Goal: Task Accomplishment & Management: Use online tool/utility

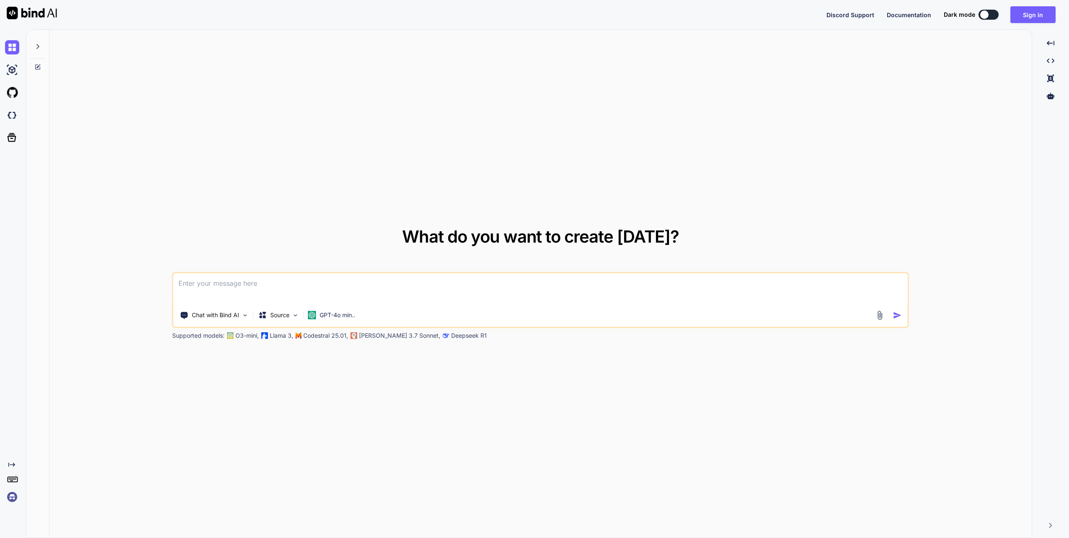
click at [993, 13] on button at bounding box center [988, 15] width 20 height 10
type textarea "x"
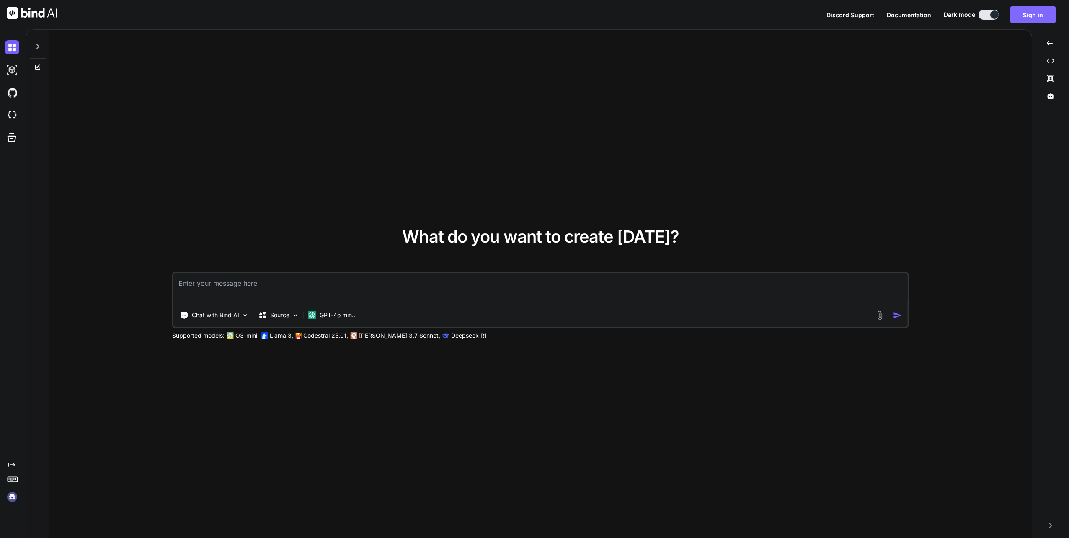
click at [1034, 13] on button "Sign in" at bounding box center [1032, 14] width 45 height 17
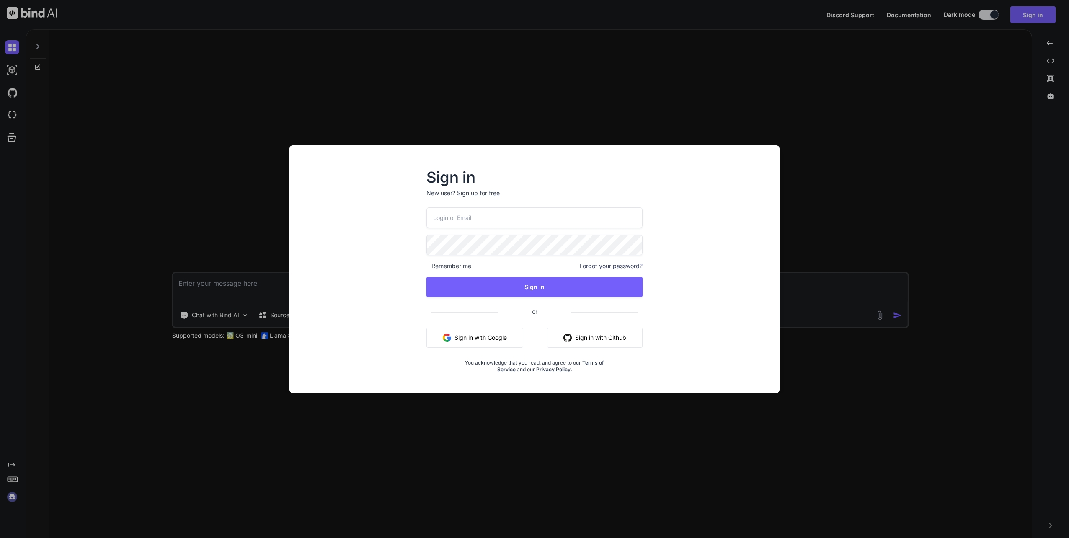
type input "[EMAIL_ADDRESS][DOMAIN_NAME]"
click at [533, 291] on button "Sign In" at bounding box center [534, 287] width 216 height 20
click at [539, 285] on button "Sign In" at bounding box center [534, 287] width 216 height 20
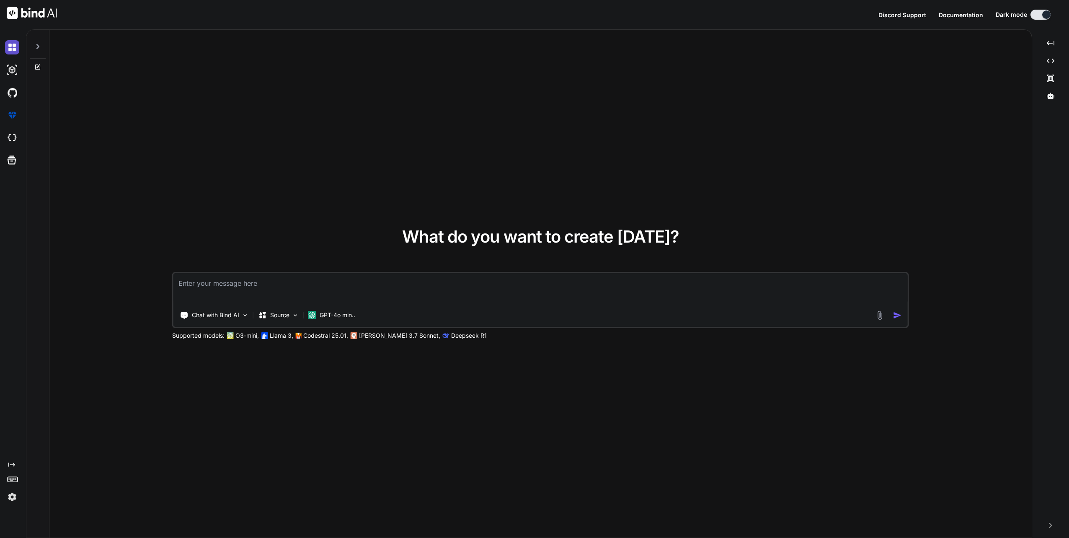
click at [13, 45] on img at bounding box center [12, 47] width 14 height 14
click at [12, 68] on img at bounding box center [12, 70] width 14 height 14
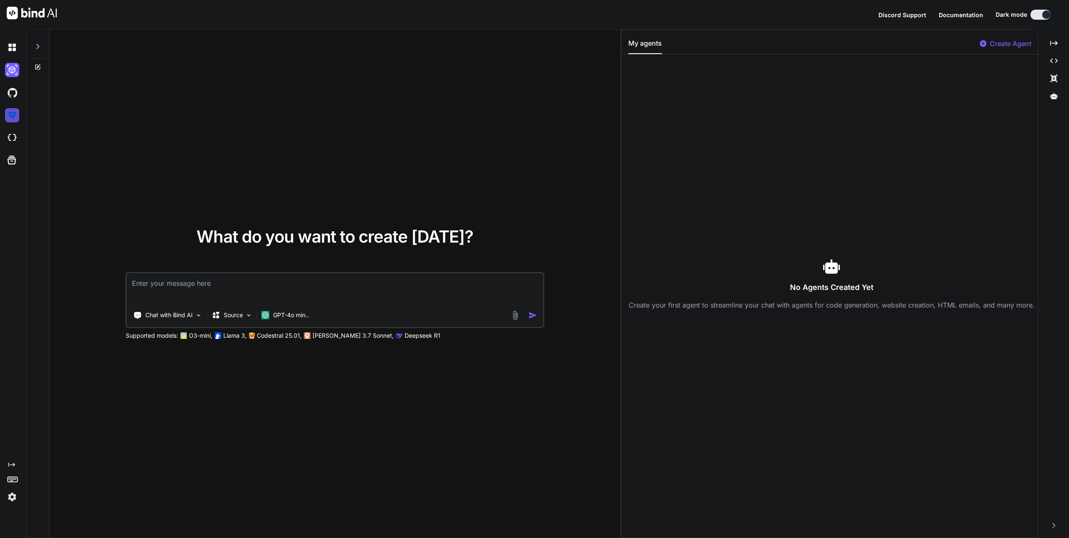
click at [12, 116] on img at bounding box center [12, 115] width 14 height 14
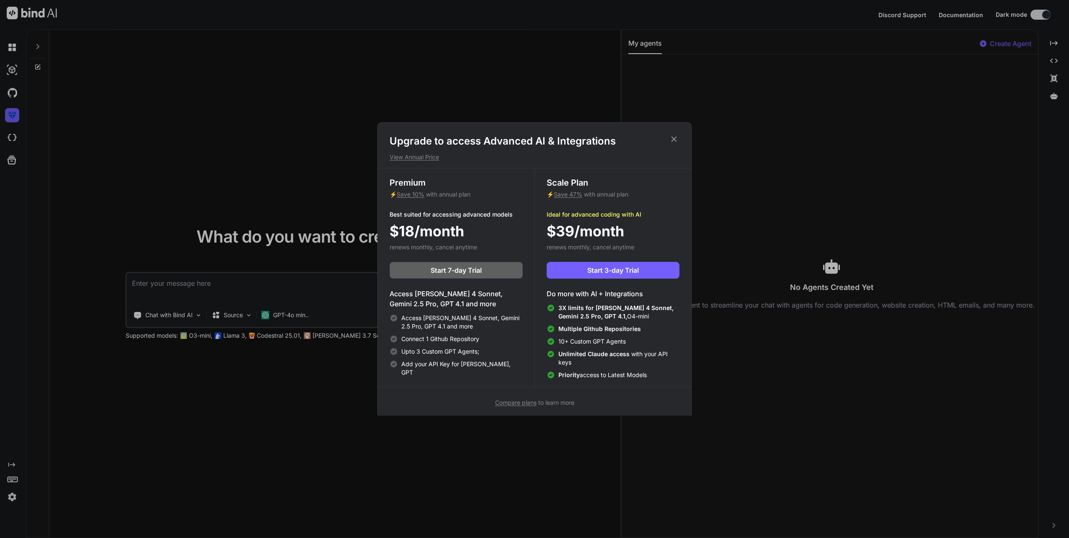
click at [677, 138] on icon at bounding box center [673, 138] width 9 height 9
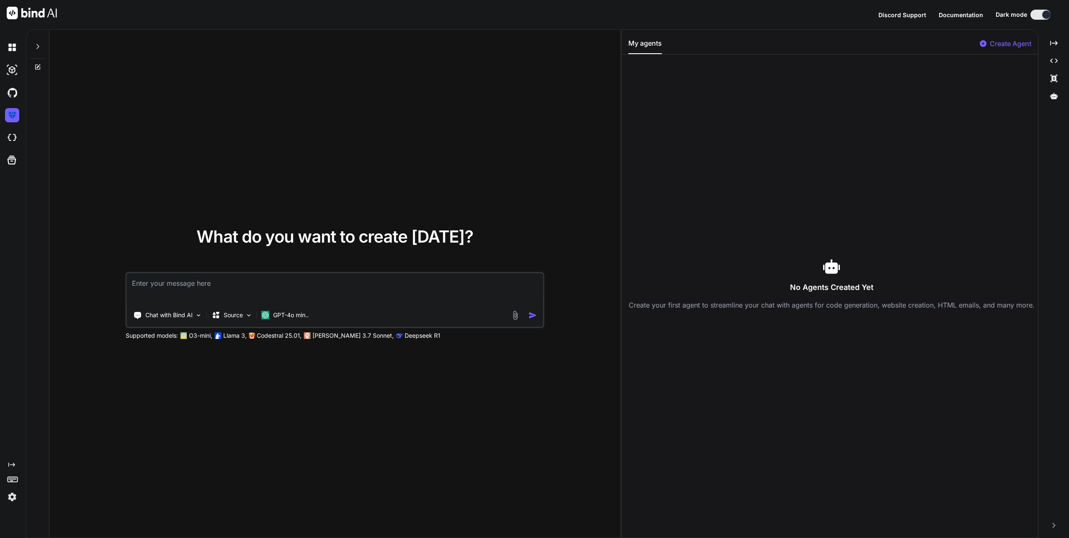
click at [15, 494] on img at bounding box center [12, 497] width 14 height 14
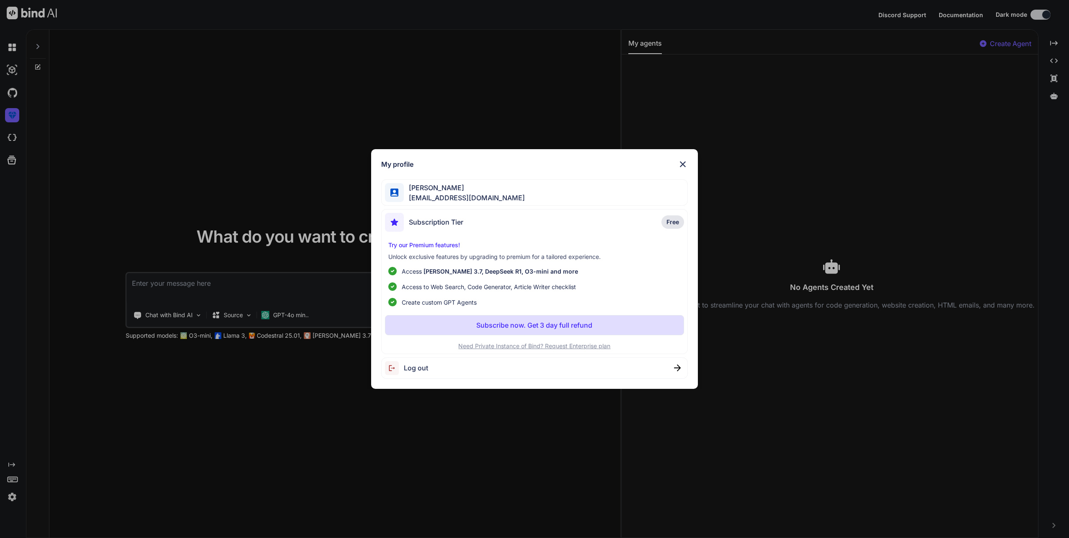
click at [397, 368] on img at bounding box center [394, 368] width 19 height 14
type textarea "x"
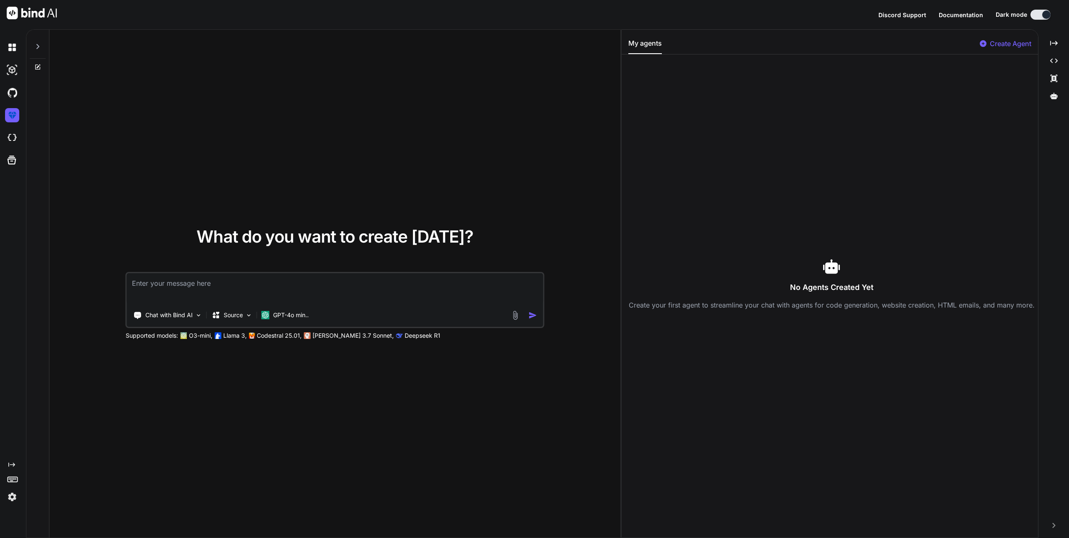
click at [10, 497] on img at bounding box center [12, 497] width 14 height 14
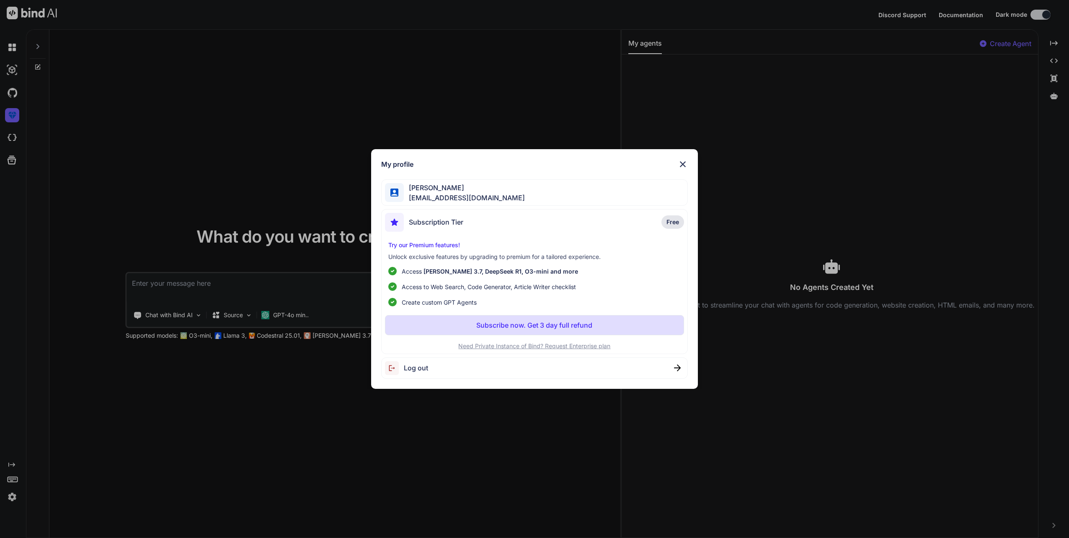
click at [396, 369] on img at bounding box center [394, 368] width 19 height 14
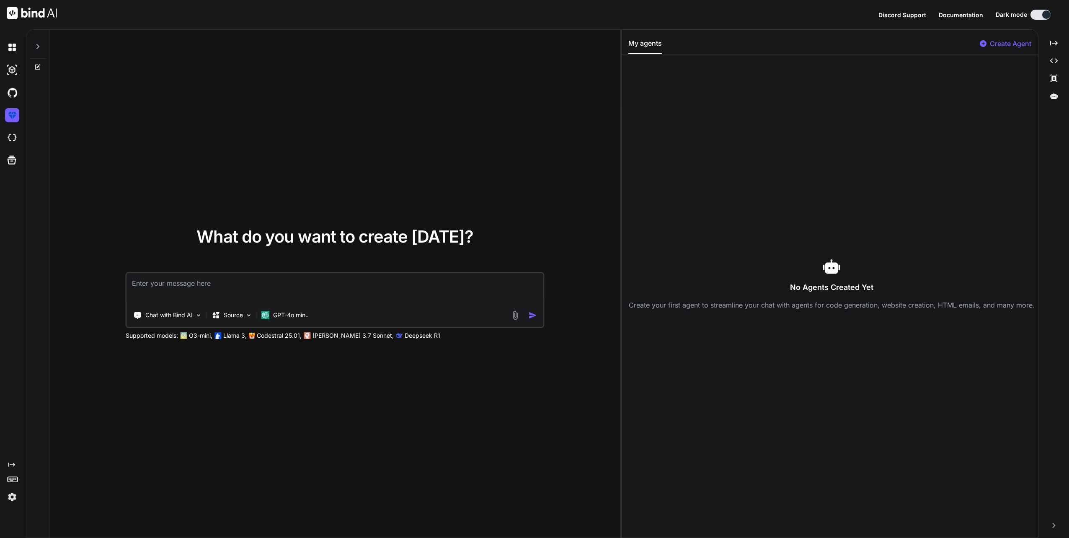
click at [11, 496] on img at bounding box center [12, 497] width 14 height 14
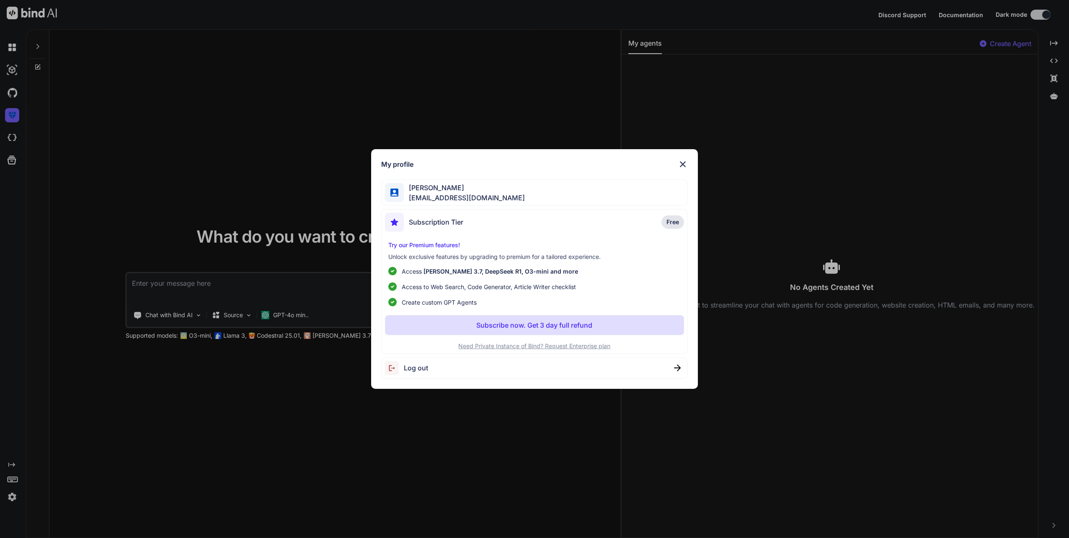
click at [676, 369] on img at bounding box center [677, 367] width 7 height 7
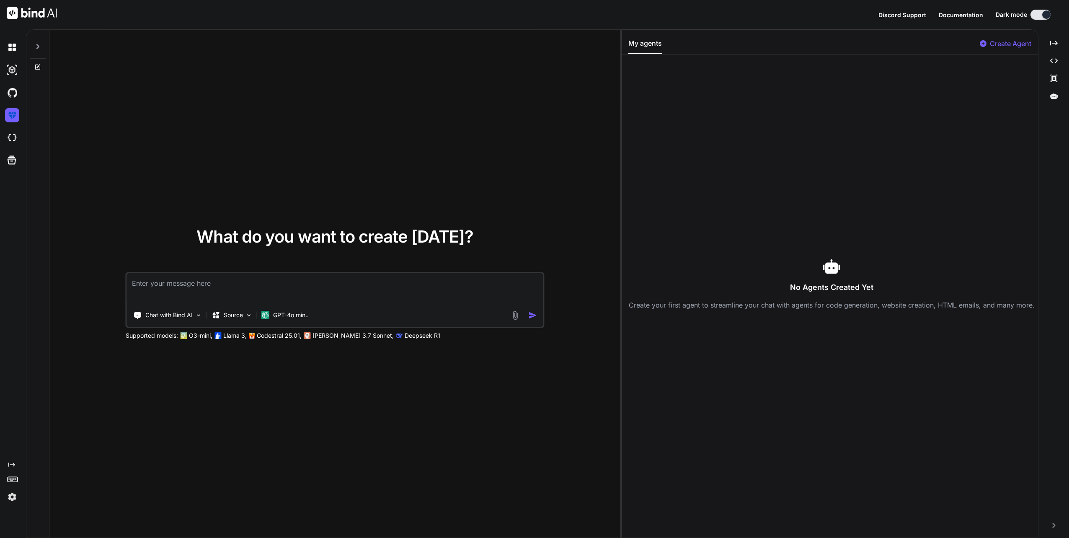
click at [12, 499] on img at bounding box center [12, 497] width 14 height 14
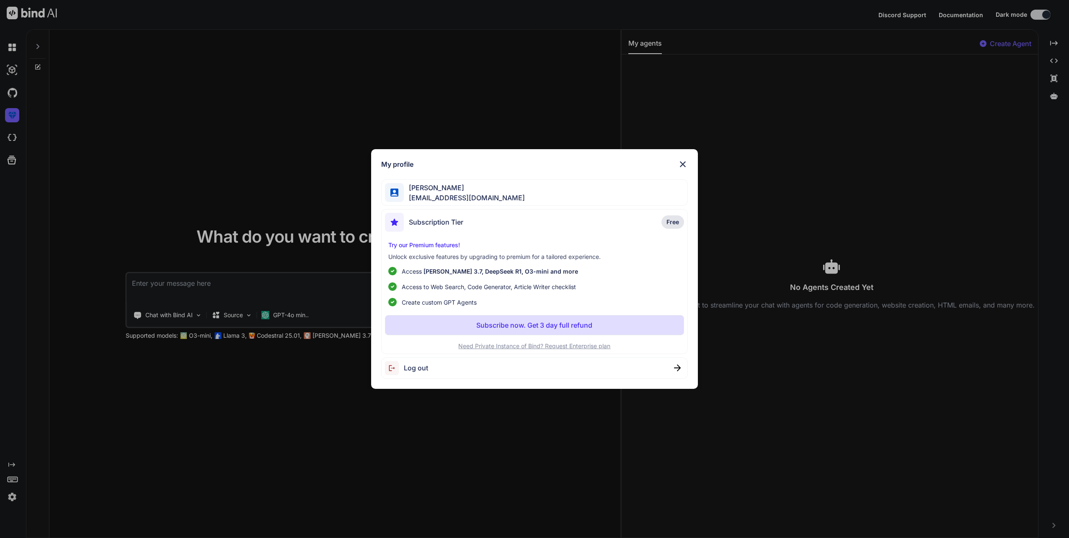
click at [672, 368] on div "Log out" at bounding box center [534, 367] width 307 height 21
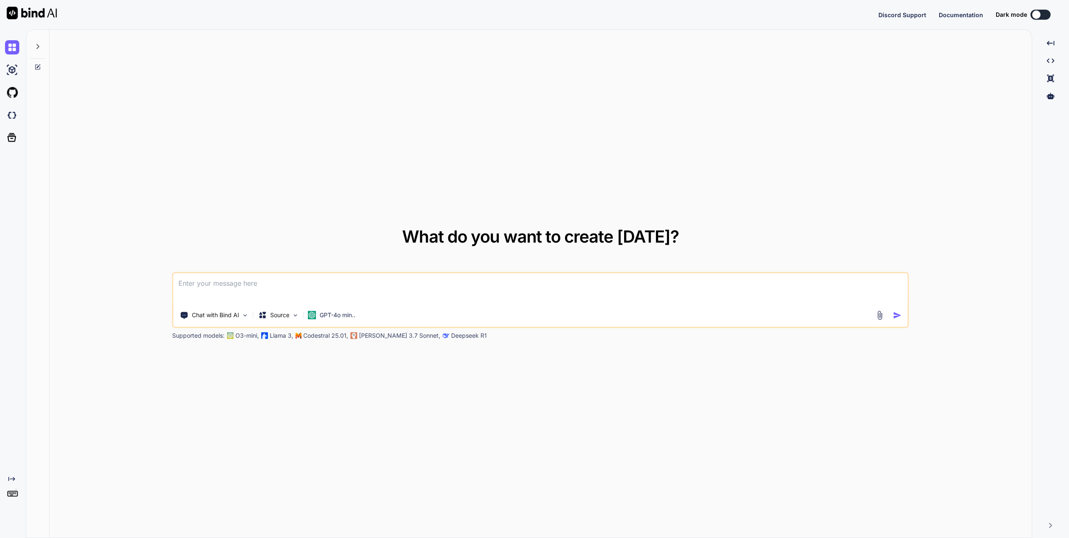
type textarea "x"
click at [13, 495] on img at bounding box center [12, 497] width 14 height 14
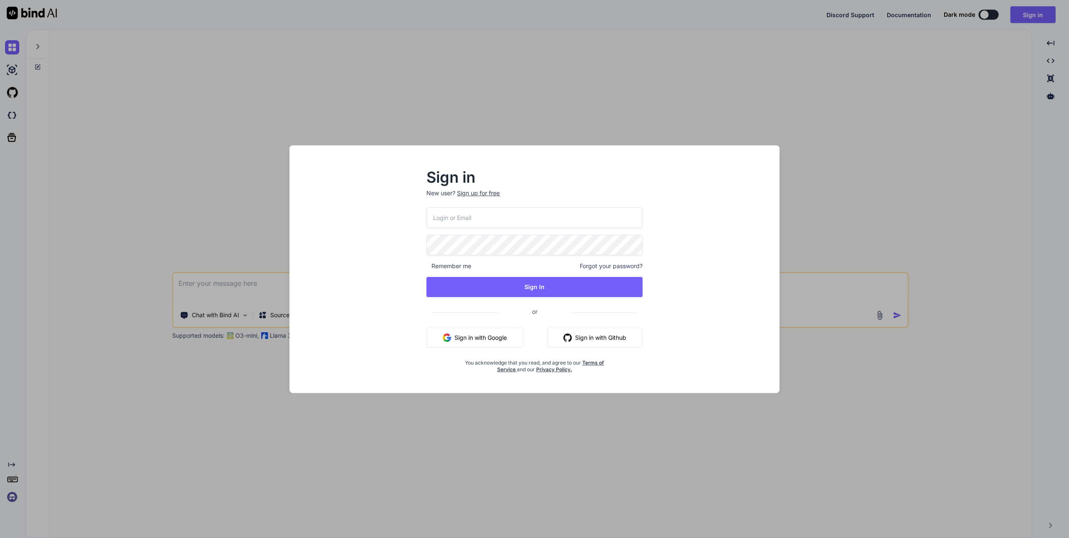
type input "[EMAIL_ADDRESS][DOMAIN_NAME]"
click at [539, 291] on button "Sign In" at bounding box center [534, 287] width 216 height 20
click at [531, 287] on button "Sign In" at bounding box center [534, 287] width 216 height 20
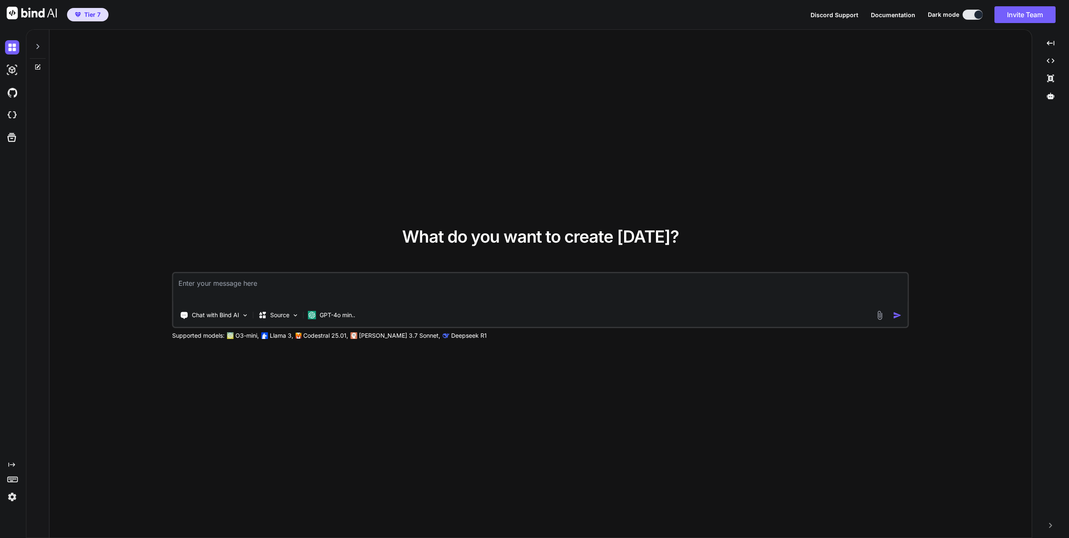
type textarea "x"
drag, startPoint x: 54, startPoint y: 0, endPoint x: 461, endPoint y: 70, distance: 413.3
click at [461, 70] on div "What do you want to create today? Chat with Bind AI Source GPT-4o min.. Support…" at bounding box center [540, 284] width 982 height 508
click at [13, 73] on img at bounding box center [12, 70] width 14 height 14
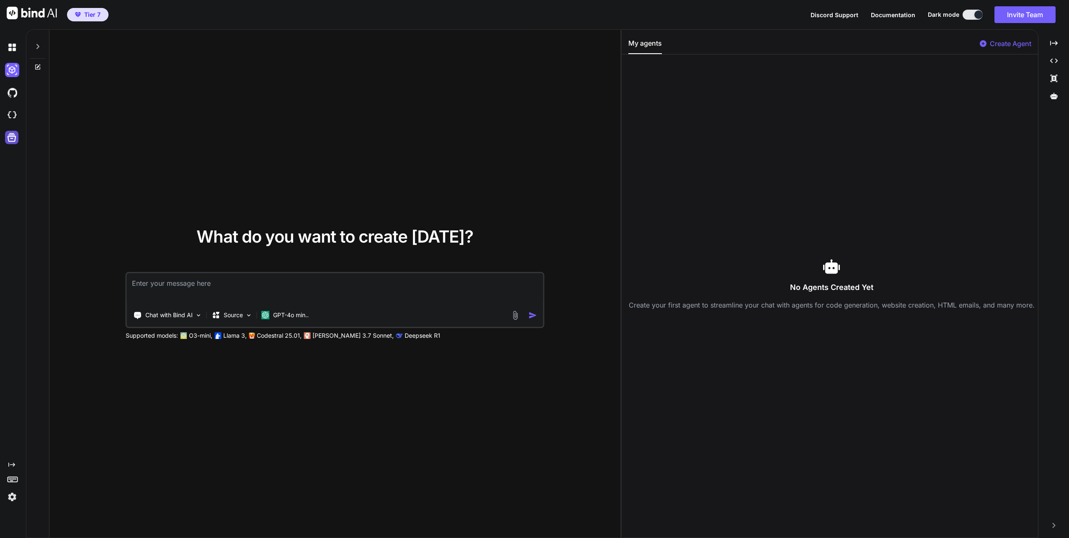
click at [9, 141] on icon at bounding box center [12, 137] width 9 height 9
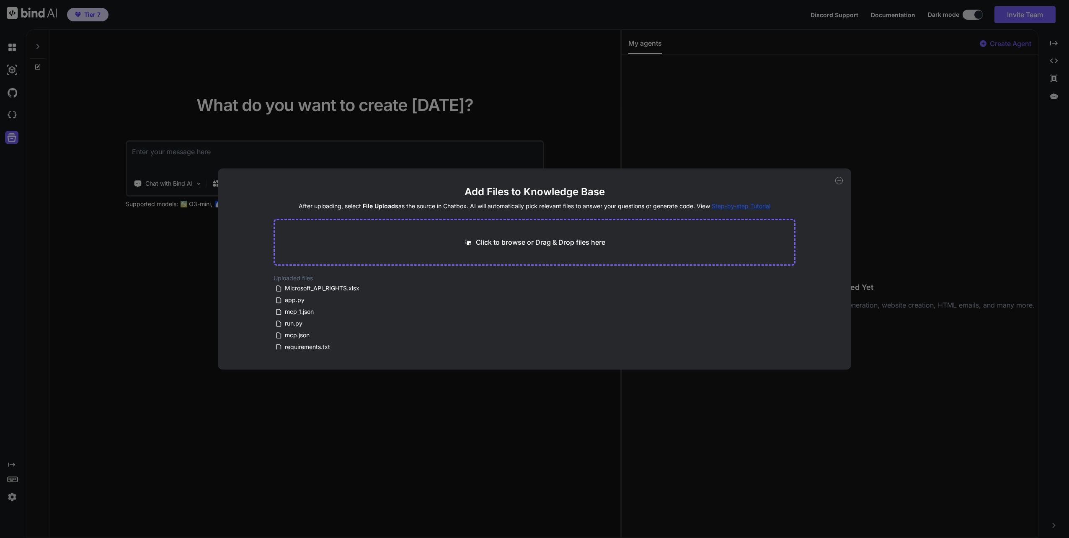
click at [841, 179] on icon at bounding box center [839, 181] width 8 height 8
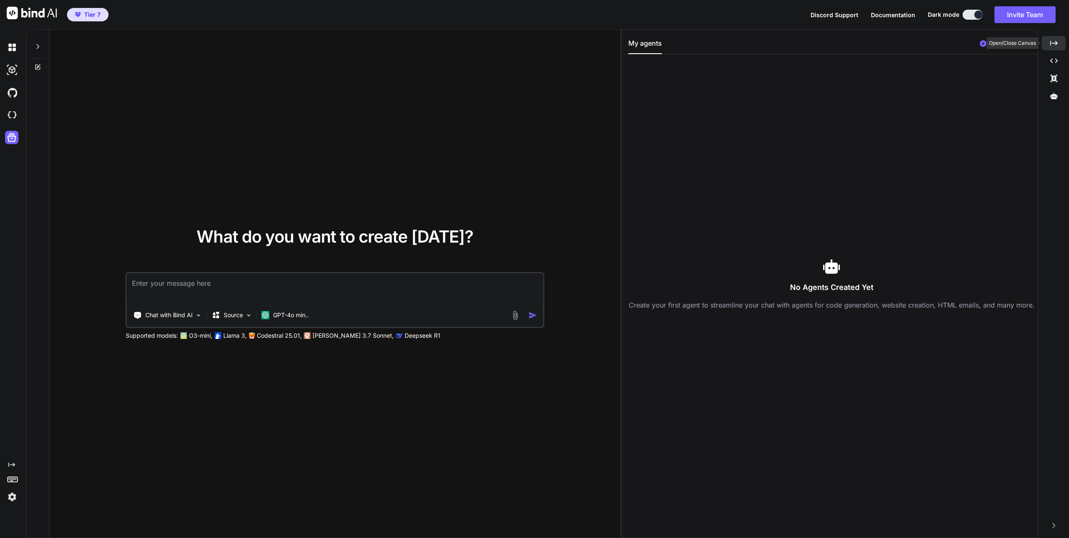
click at [1053, 43] on icon at bounding box center [1054, 43] width 8 height 5
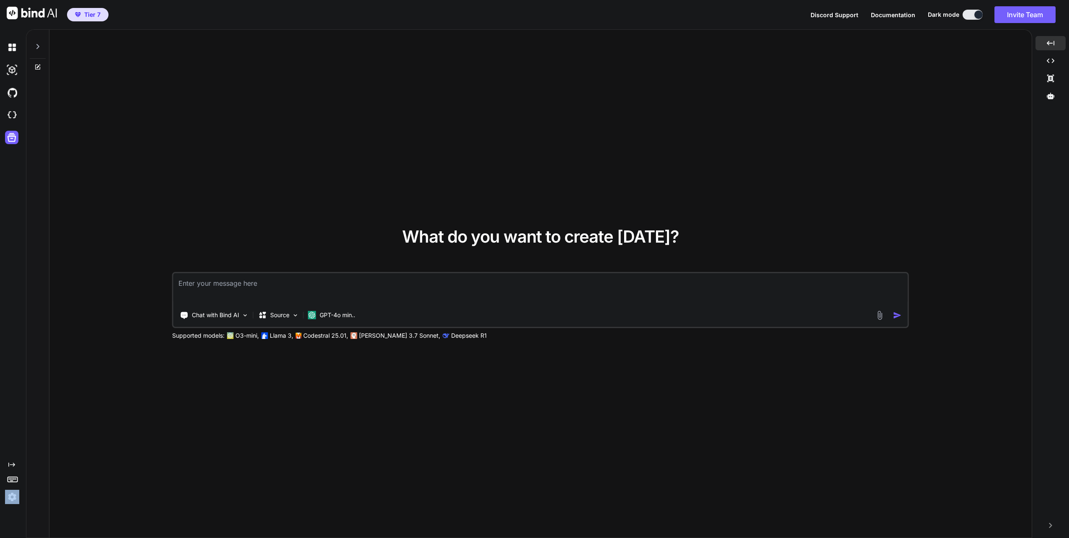
drag, startPoint x: 47, startPoint y: 401, endPoint x: 0, endPoint y: 328, distance: 86.3
click at [0, 339] on html "Tier 7 Discord Support Documentation Dark mode Invite Team Created with Pixso. …" at bounding box center [534, 269] width 1069 height 538
click at [12, 72] on img at bounding box center [12, 70] width 14 height 14
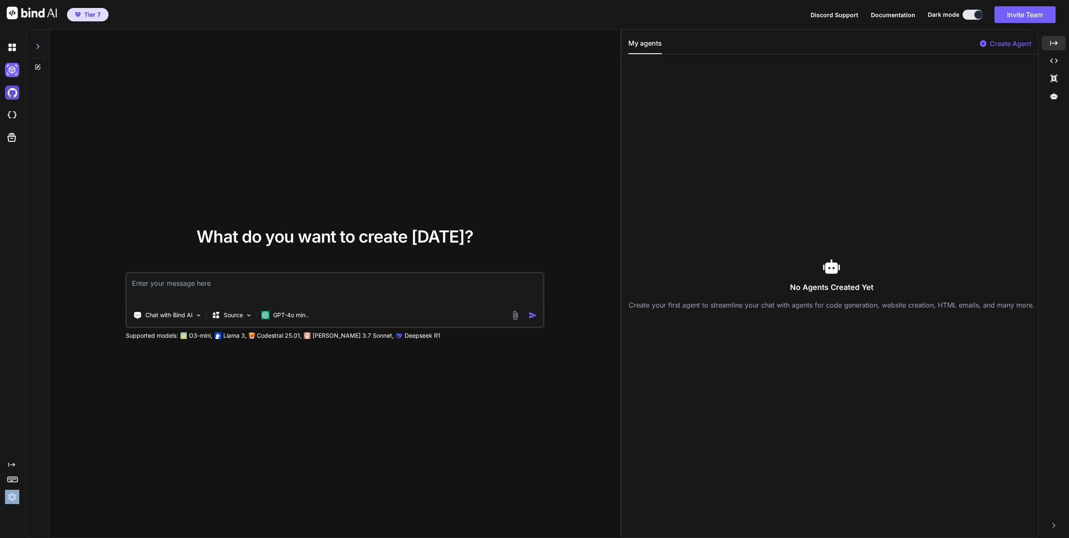
click at [11, 93] on img at bounding box center [12, 92] width 14 height 14
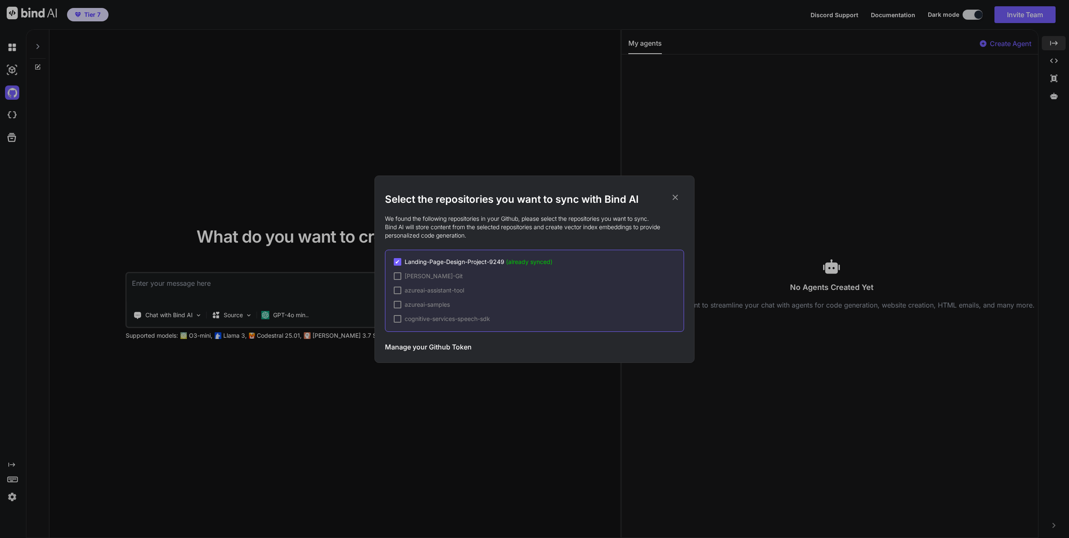
click at [675, 197] on icon at bounding box center [674, 196] width 5 height 5
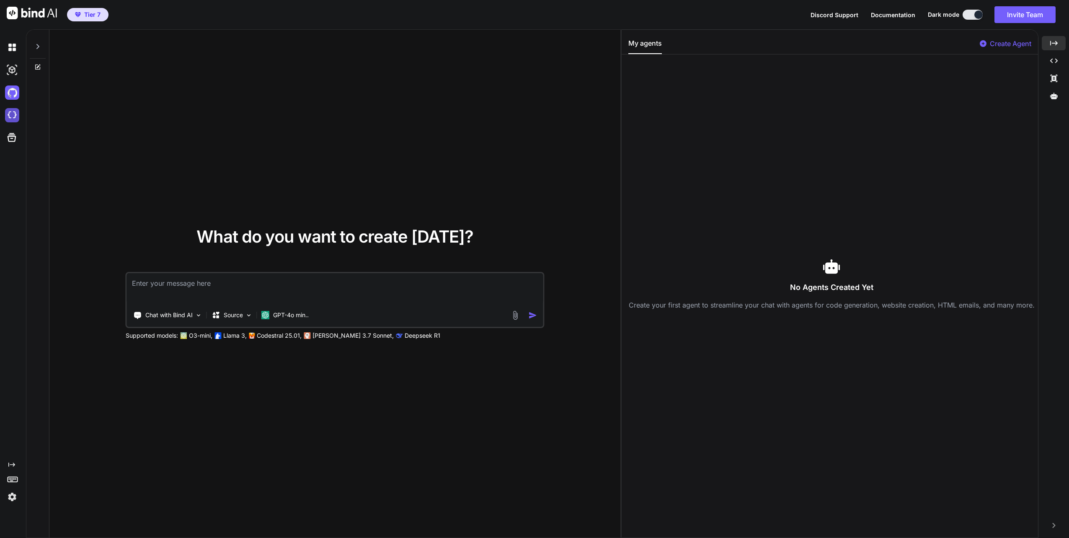
click at [13, 116] on img at bounding box center [12, 115] width 14 height 14
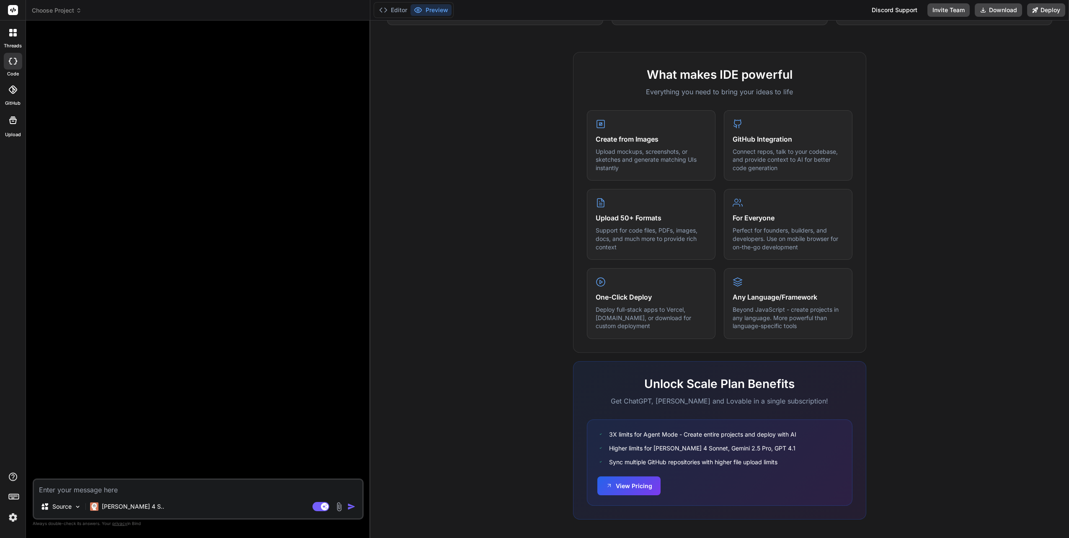
scroll to position [258, 0]
click at [429, 9] on button "Preview" at bounding box center [430, 10] width 41 height 12
click at [397, 8] on button "Editor" at bounding box center [393, 10] width 35 height 12
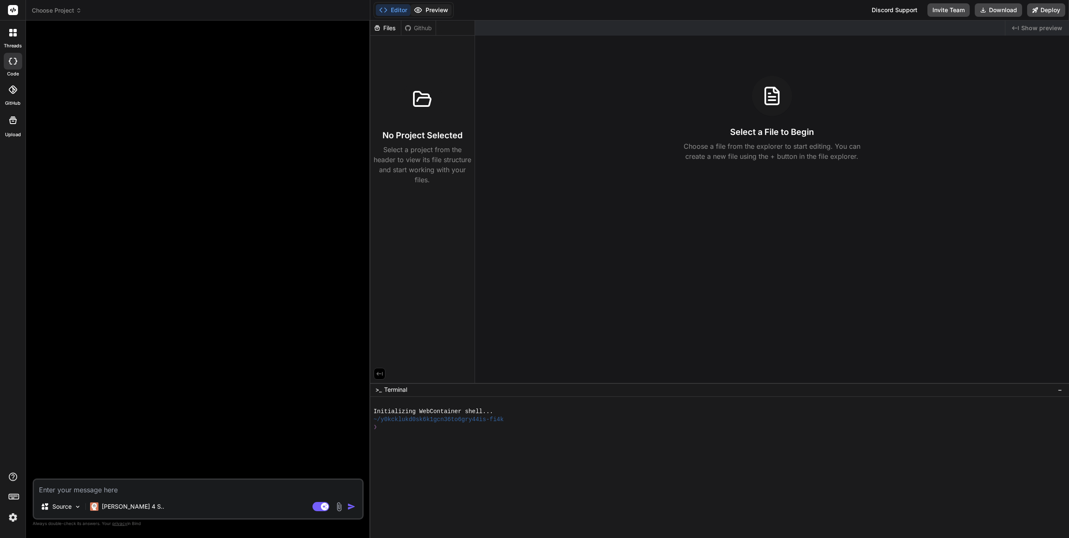
click at [434, 11] on button "Preview" at bounding box center [430, 10] width 41 height 12
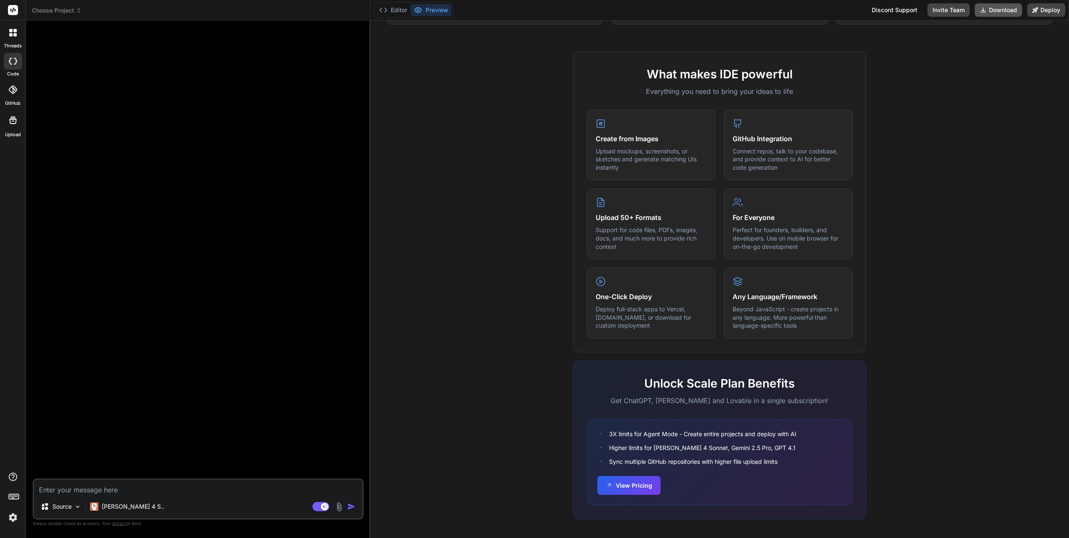
click at [1000, 16] on button "Download" at bounding box center [997, 9] width 47 height 13
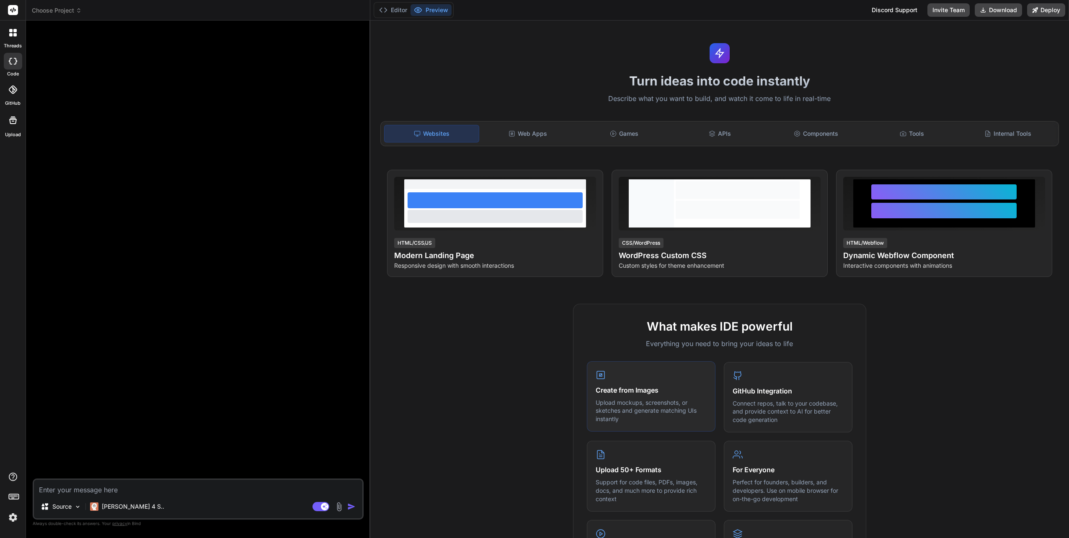
scroll to position [0, 0]
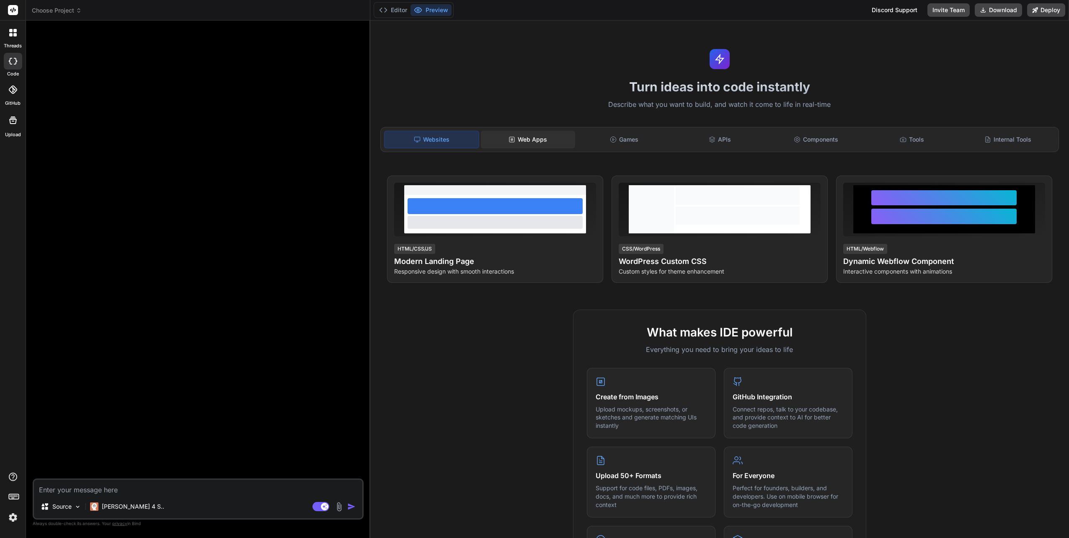
click at [526, 138] on div "Web Apps" at bounding box center [528, 140] width 94 height 18
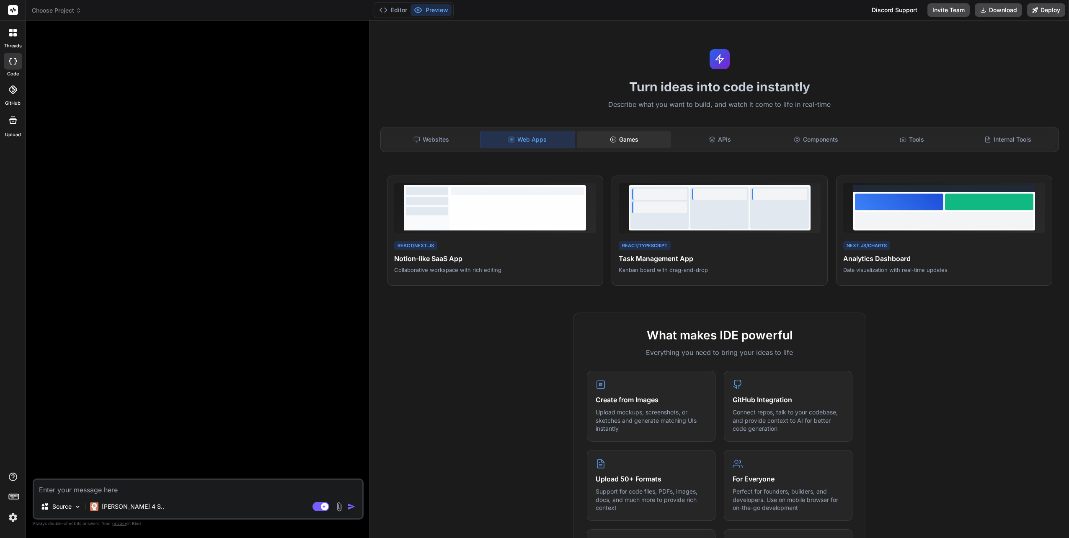
click at [624, 144] on div "Games" at bounding box center [624, 140] width 94 height 18
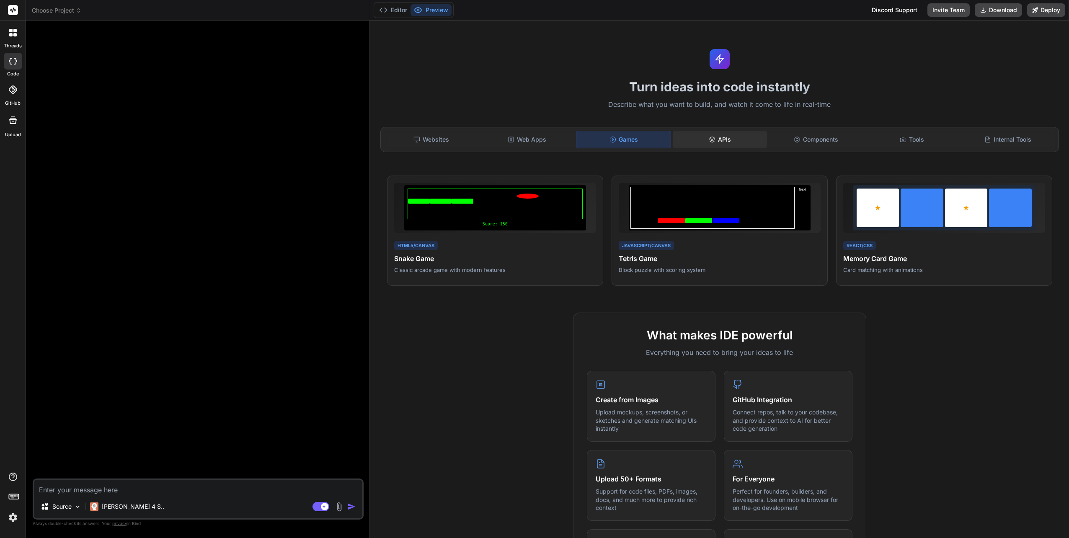
click at [724, 139] on div "APIs" at bounding box center [719, 140] width 94 height 18
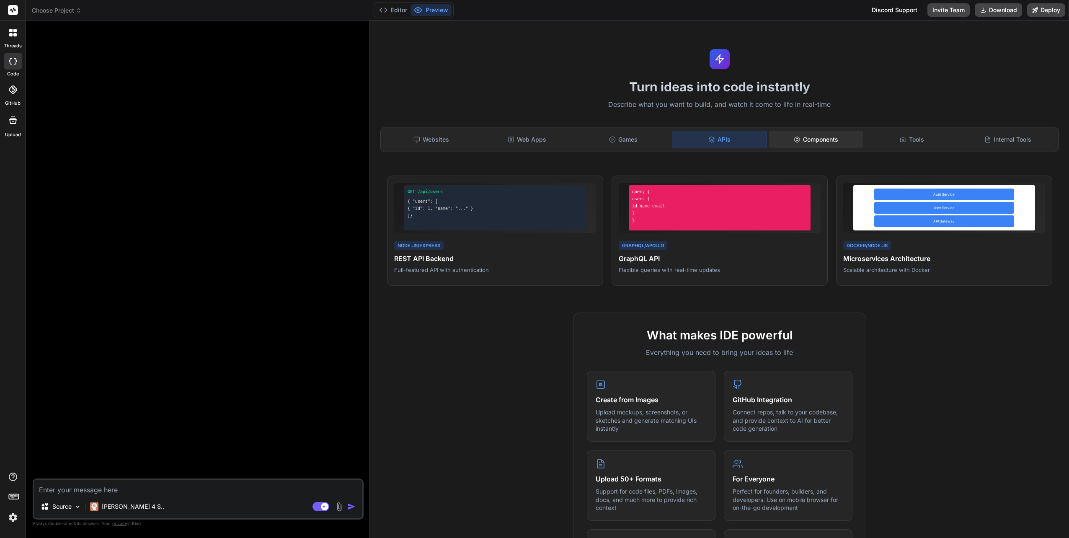
click at [799, 144] on div "Components" at bounding box center [815, 140] width 94 height 18
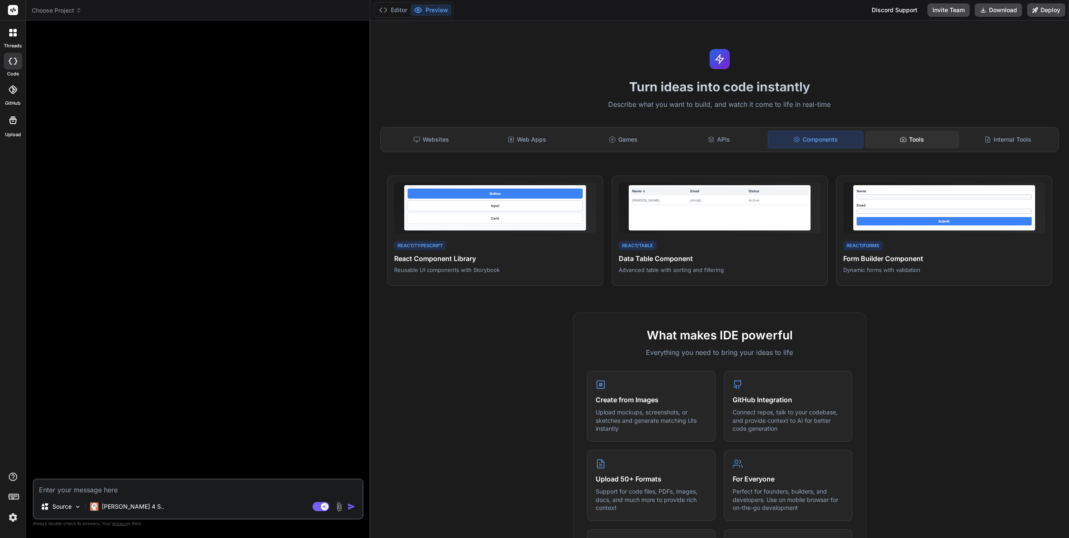
click at [917, 135] on div "Tools" at bounding box center [912, 140] width 94 height 18
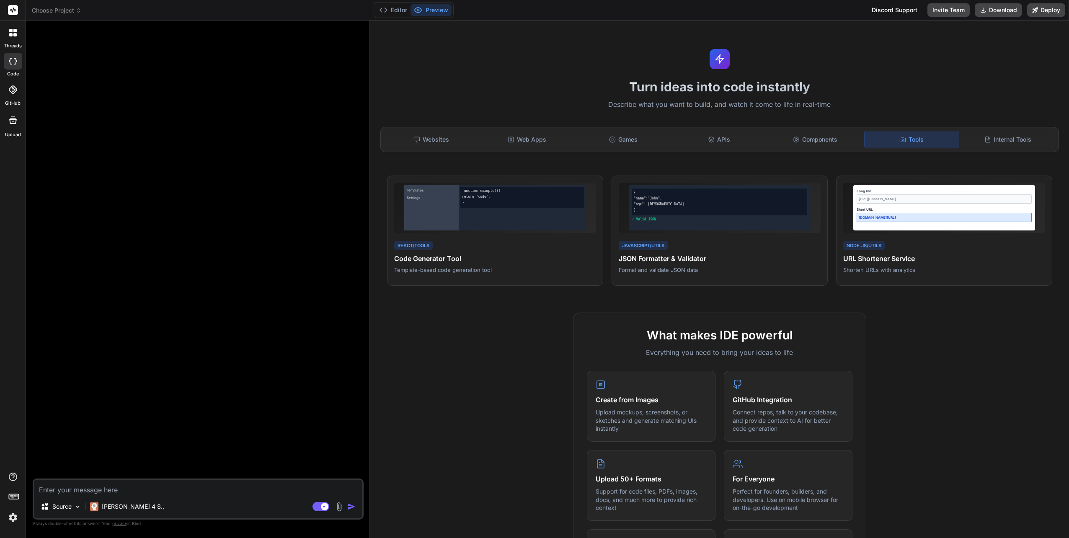
click at [10, 37] on div at bounding box center [13, 33] width 18 height 18
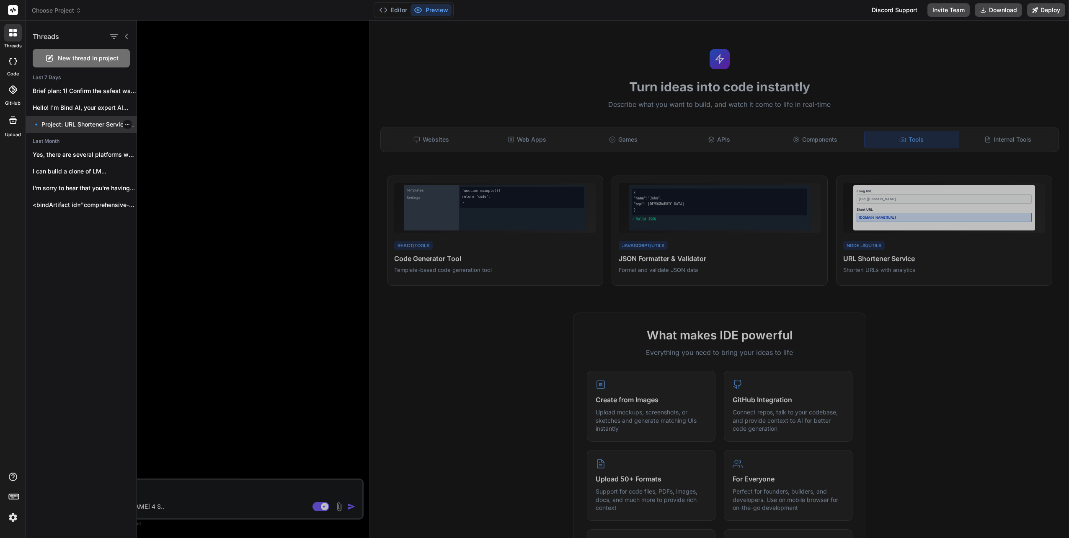
click at [63, 125] on p "🔹 Project: URL Shortener Service 🔧 Tech..." at bounding box center [85, 124] width 104 height 8
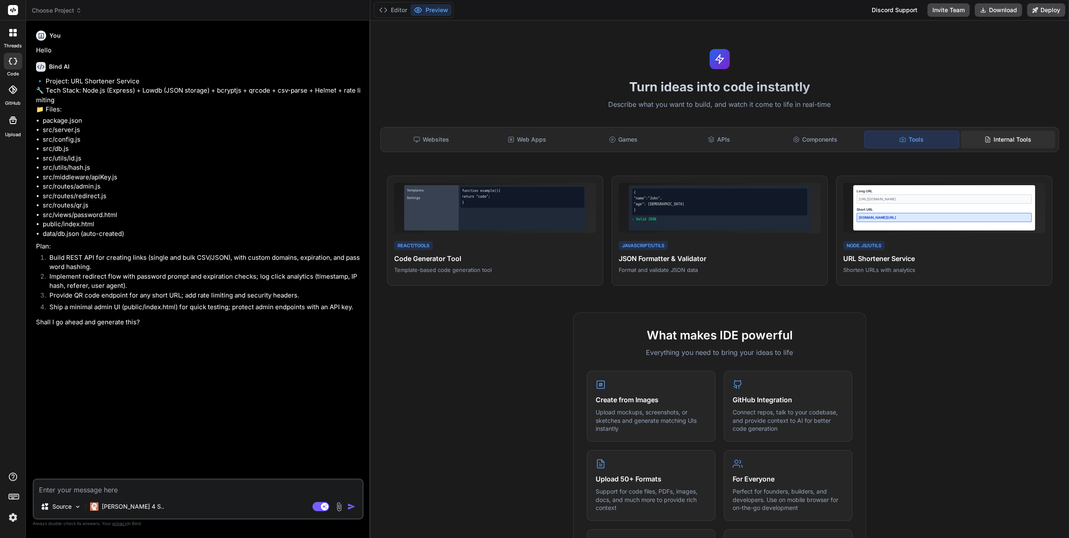
click at [1002, 138] on div "Internal Tools" at bounding box center [1008, 140] width 94 height 18
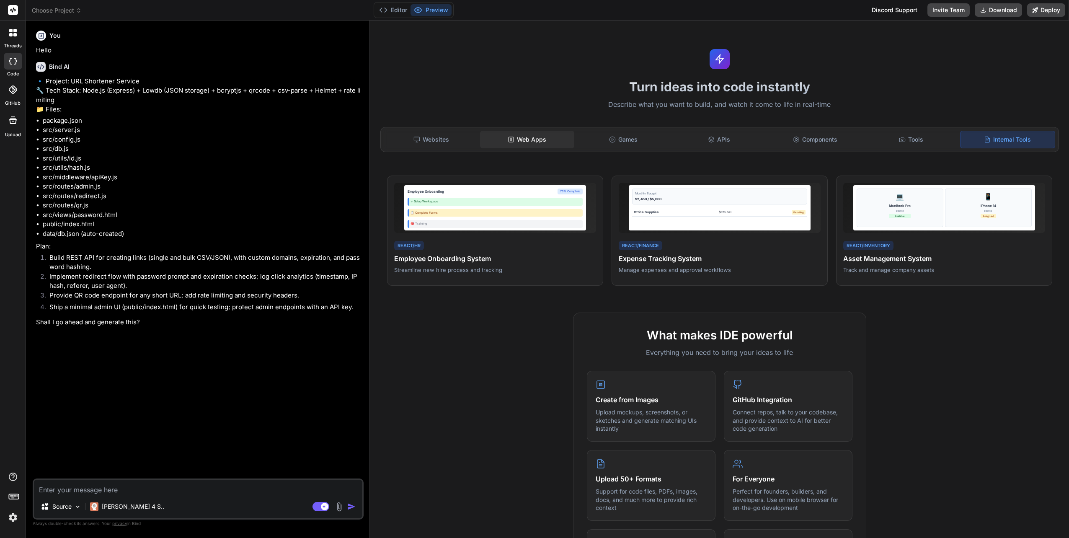
click at [527, 137] on div "Web Apps" at bounding box center [527, 140] width 94 height 18
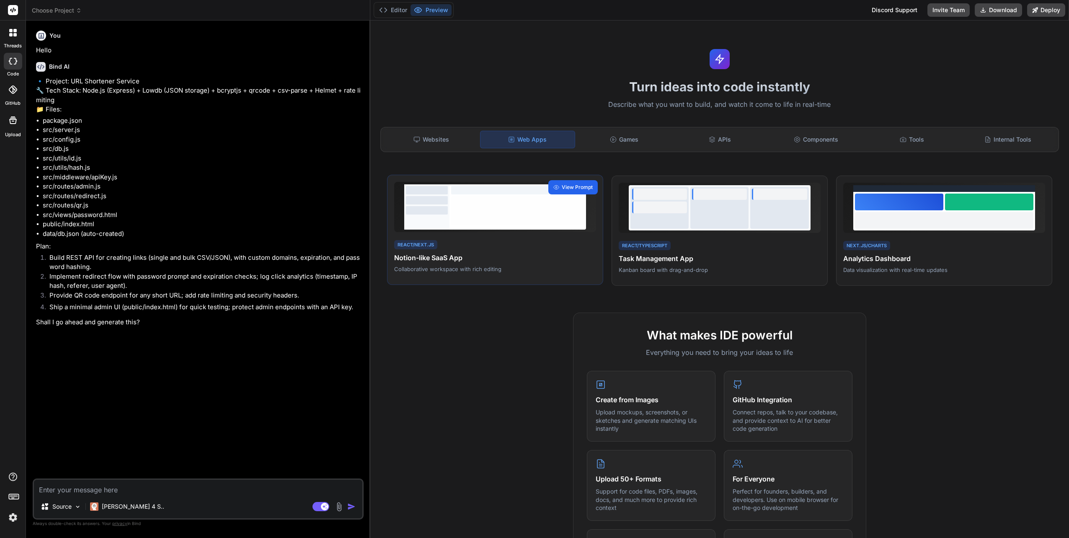
click at [575, 188] on span "View Prompt" at bounding box center [577, 187] width 31 height 8
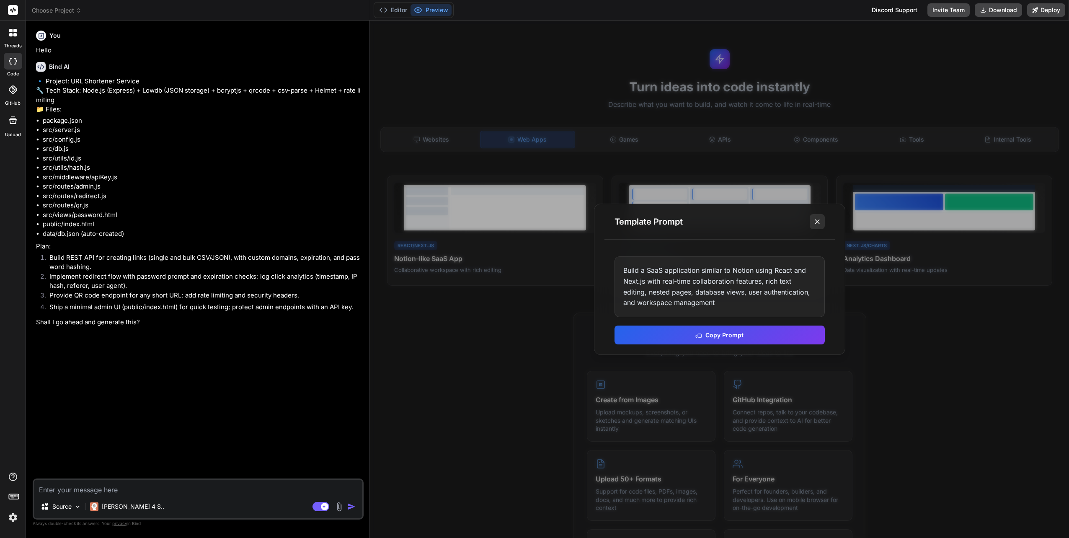
click at [818, 224] on icon at bounding box center [817, 221] width 8 height 8
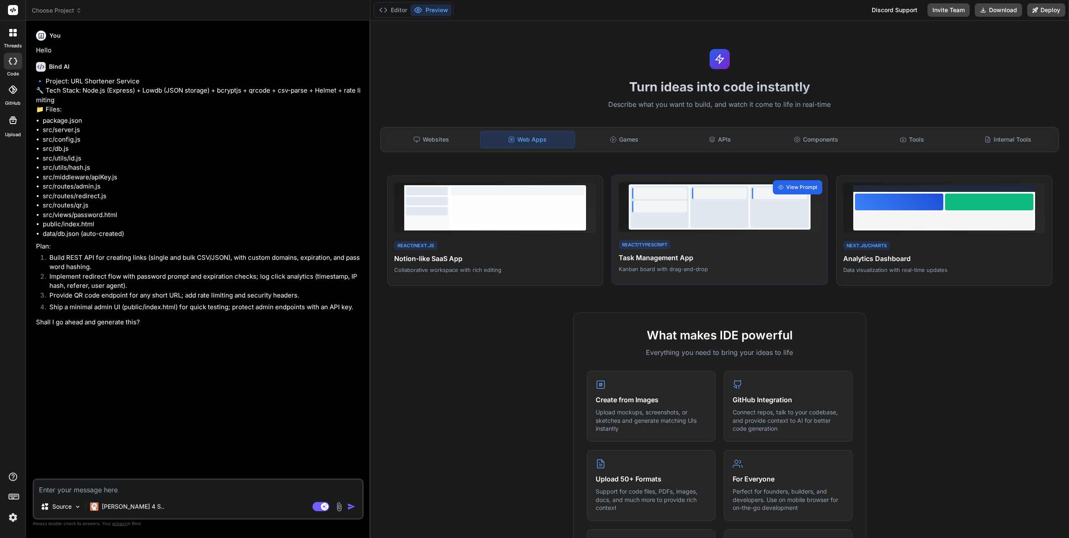
click at [800, 188] on span "View Prompt" at bounding box center [801, 187] width 31 height 8
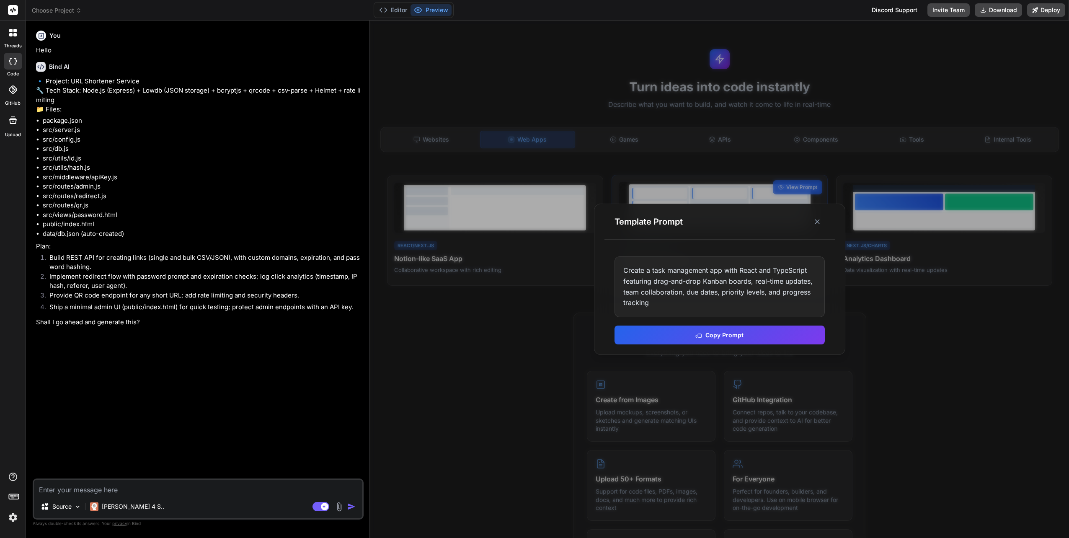
click at [817, 227] on button at bounding box center [816, 221] width 15 height 15
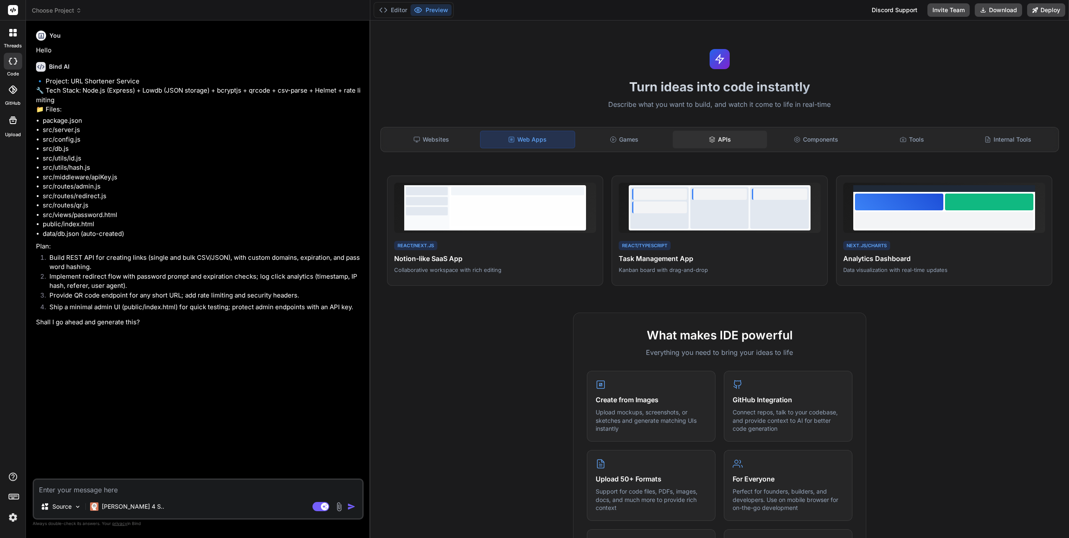
click at [720, 145] on div "APIs" at bounding box center [719, 140] width 94 height 18
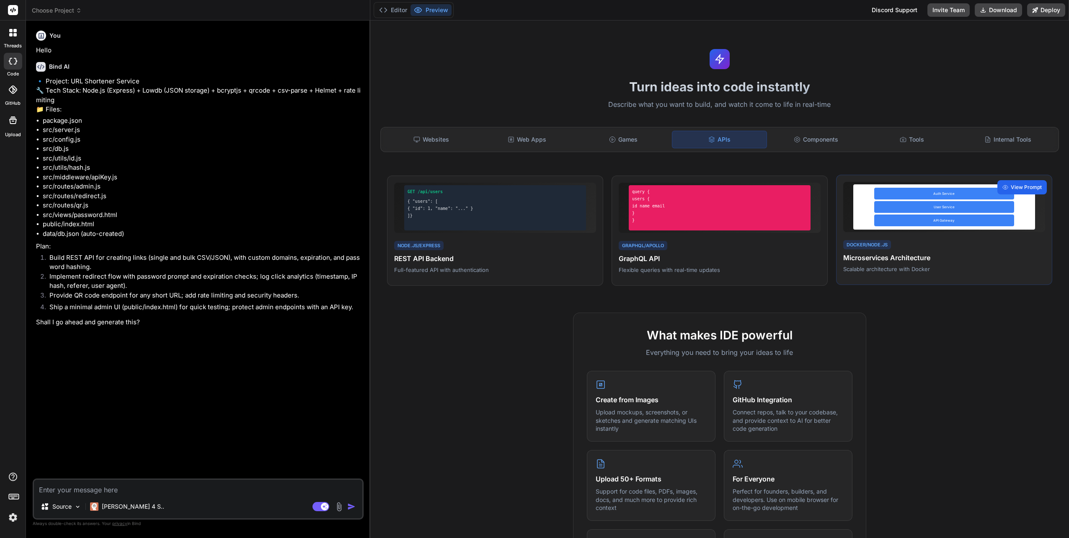
click at [1027, 189] on span "View Prompt" at bounding box center [1025, 187] width 31 height 8
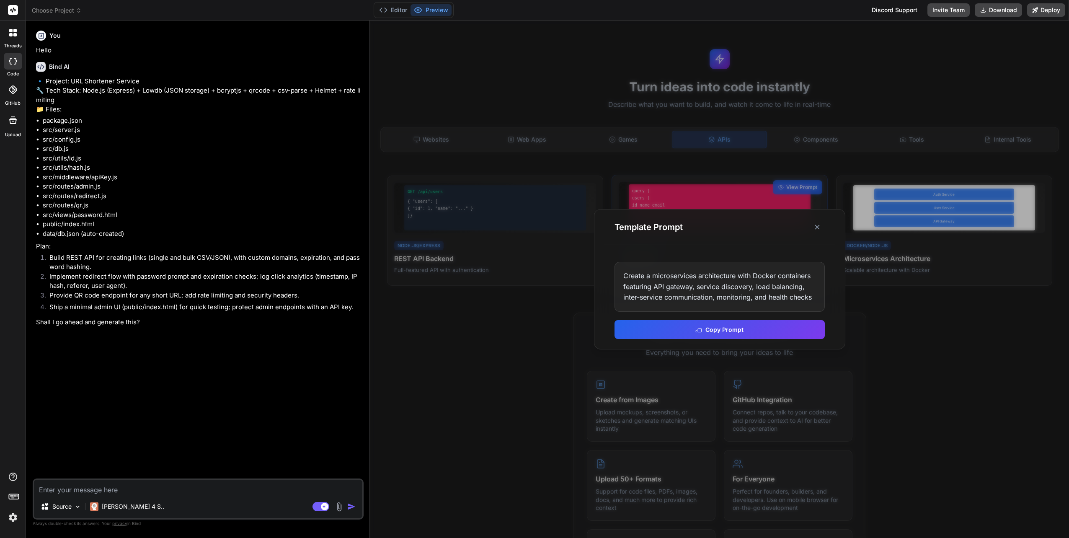
click at [815, 229] on icon at bounding box center [817, 227] width 8 height 8
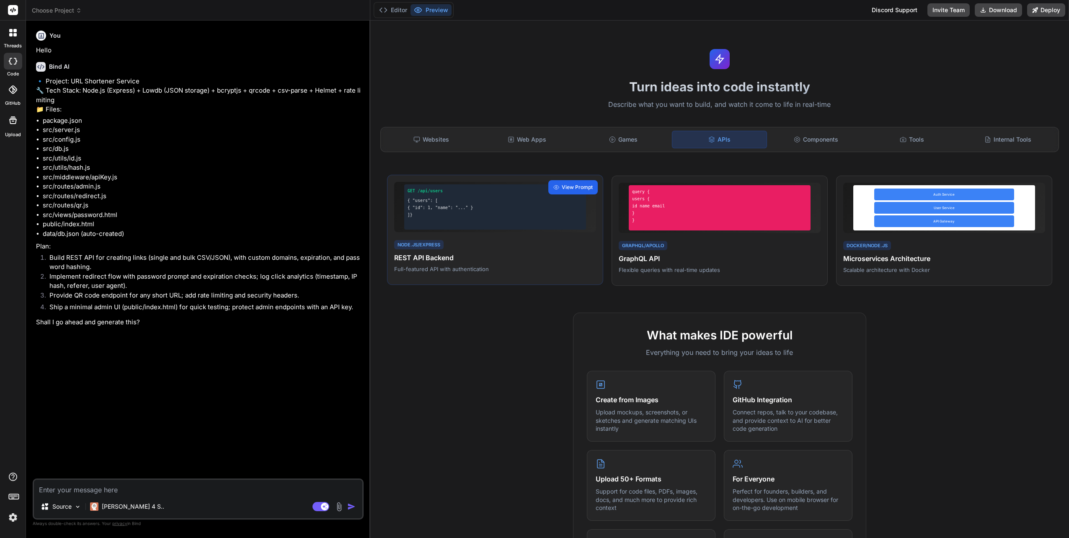
click at [577, 188] on span "View Prompt" at bounding box center [577, 187] width 31 height 8
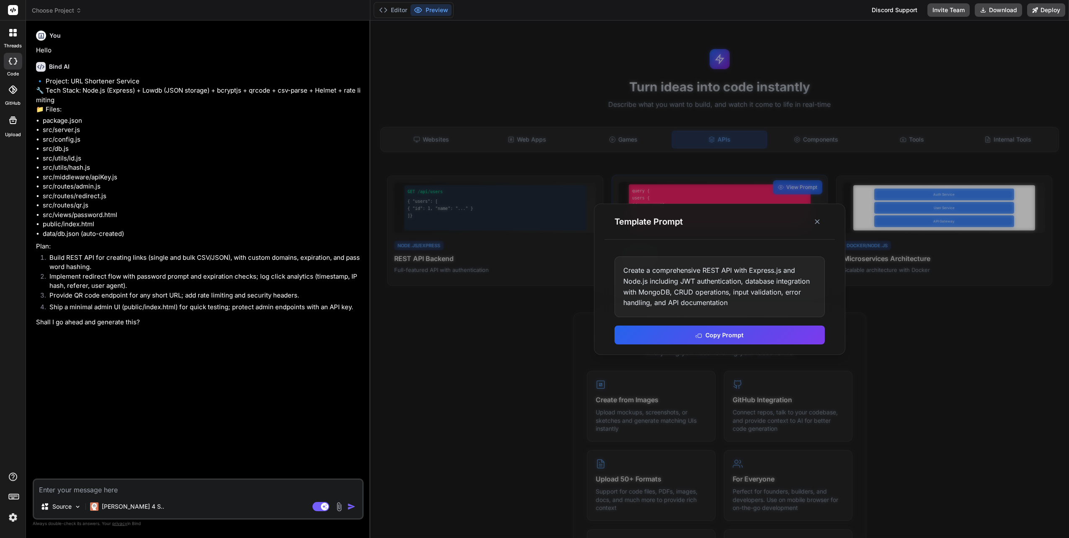
drag, startPoint x: 816, startPoint y: 224, endPoint x: 813, endPoint y: 229, distance: 6.0
click at [813, 229] on button at bounding box center [816, 221] width 15 height 15
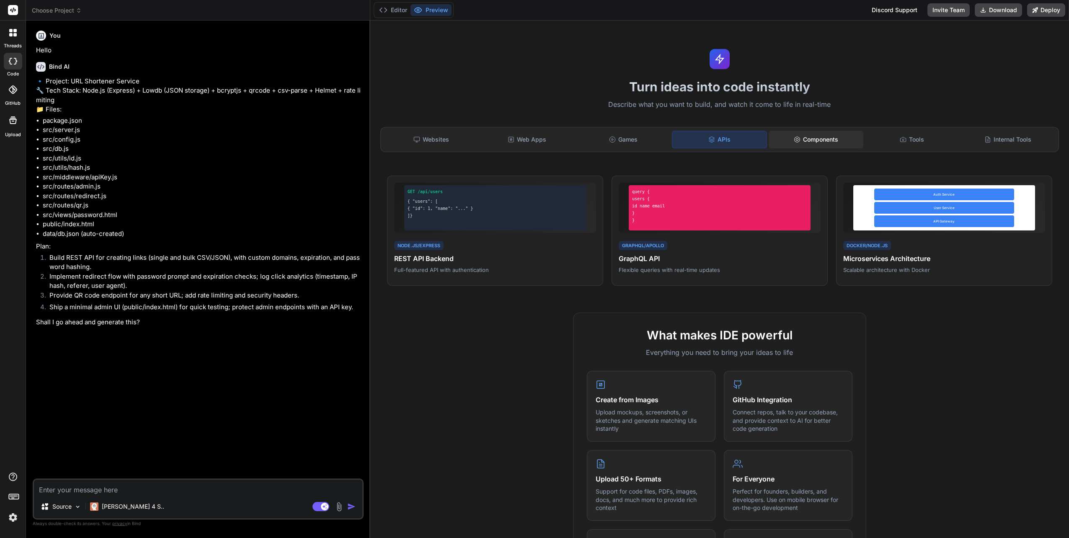
click at [814, 139] on div "Components" at bounding box center [815, 140] width 94 height 18
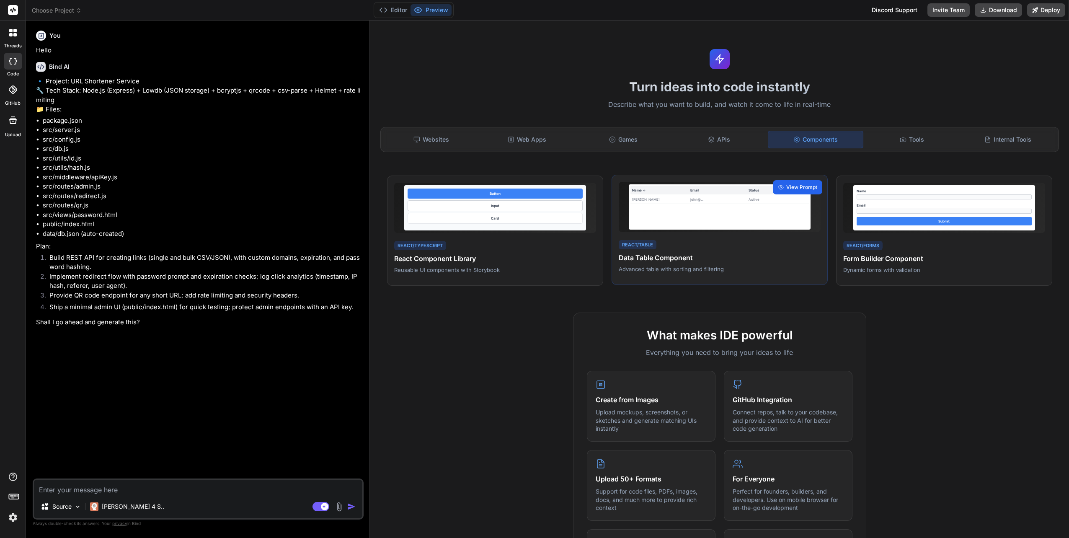
click at [789, 190] on div "View Prompt" at bounding box center [797, 187] width 49 height 14
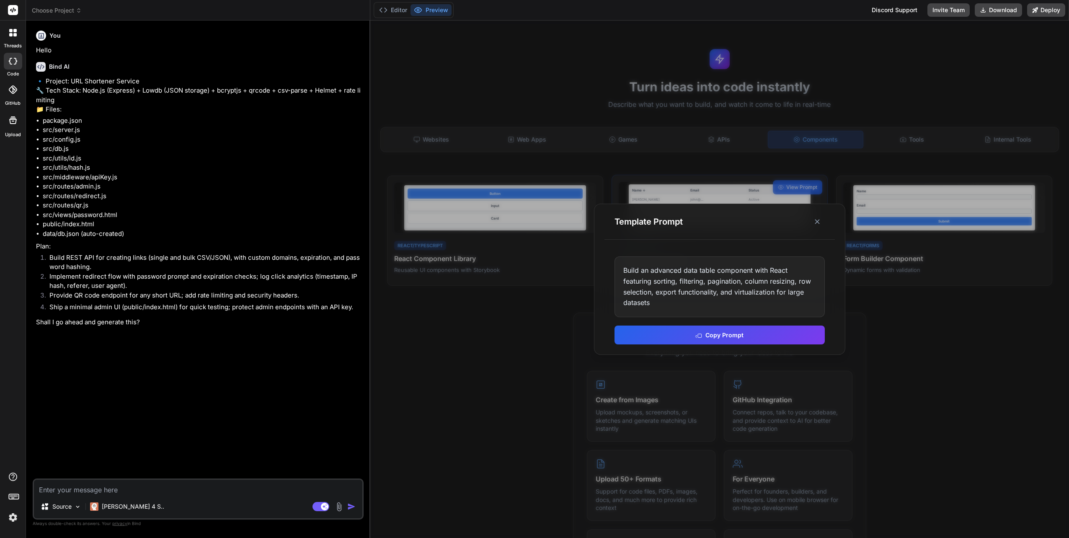
click at [814, 223] on icon at bounding box center [817, 221] width 8 height 8
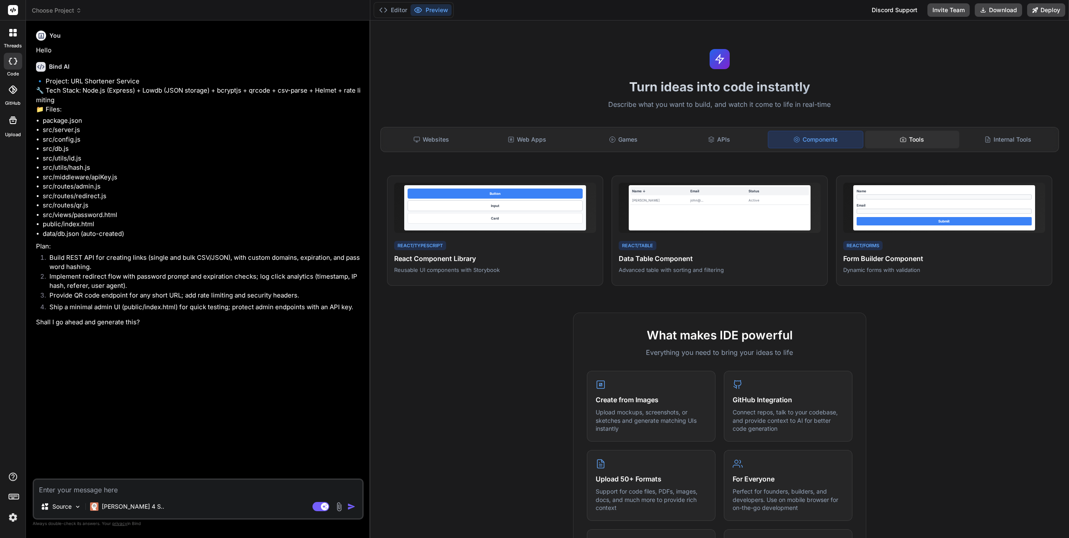
click at [910, 137] on div "Tools" at bounding box center [912, 140] width 94 height 18
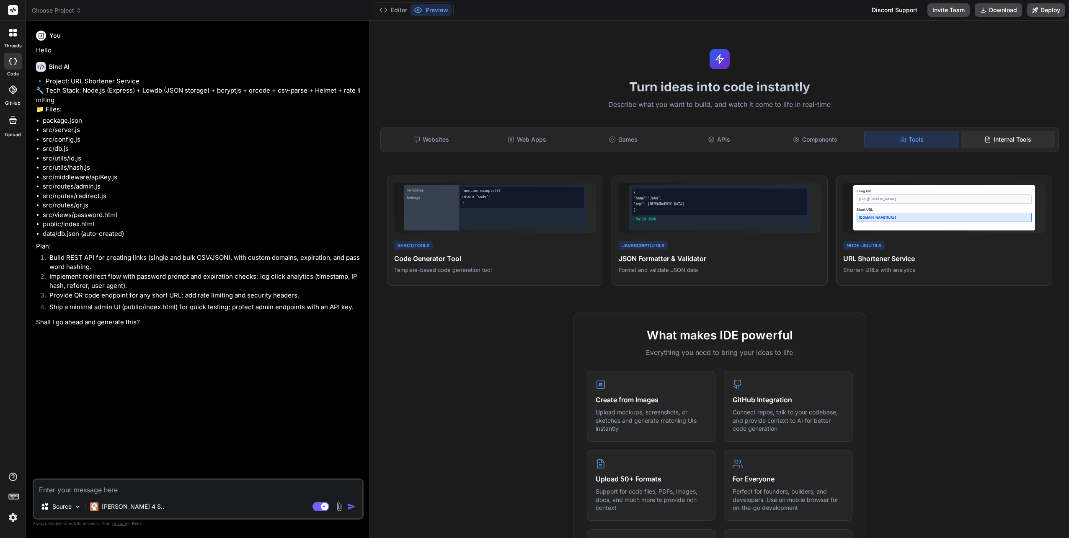
click at [1000, 134] on div "Internal Tools" at bounding box center [1008, 140] width 94 height 18
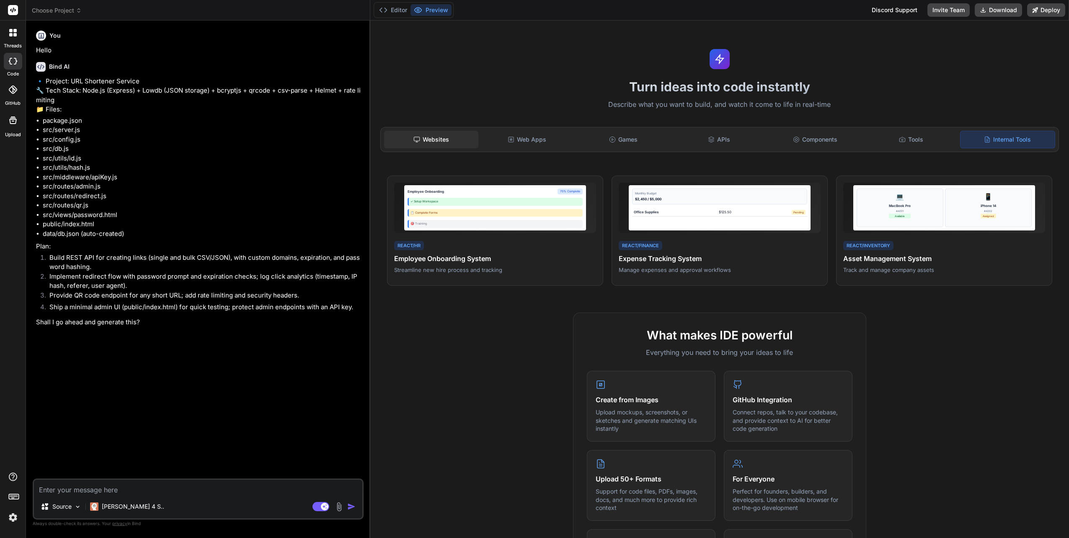
click at [432, 134] on div "Websites" at bounding box center [431, 140] width 94 height 18
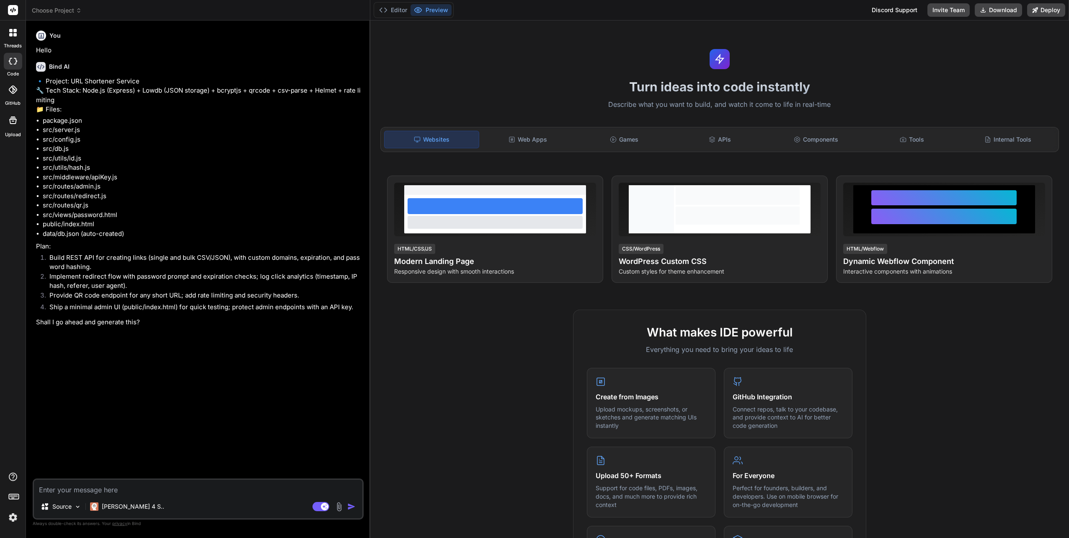
drag, startPoint x: 263, startPoint y: 370, endPoint x: 415, endPoint y: 536, distance: 225.2
click at [379, 500] on div "Choose Project Created with Pixso. Bind AI Web Search Created with Pixso. Code …" at bounding box center [547, 269] width 1043 height 538
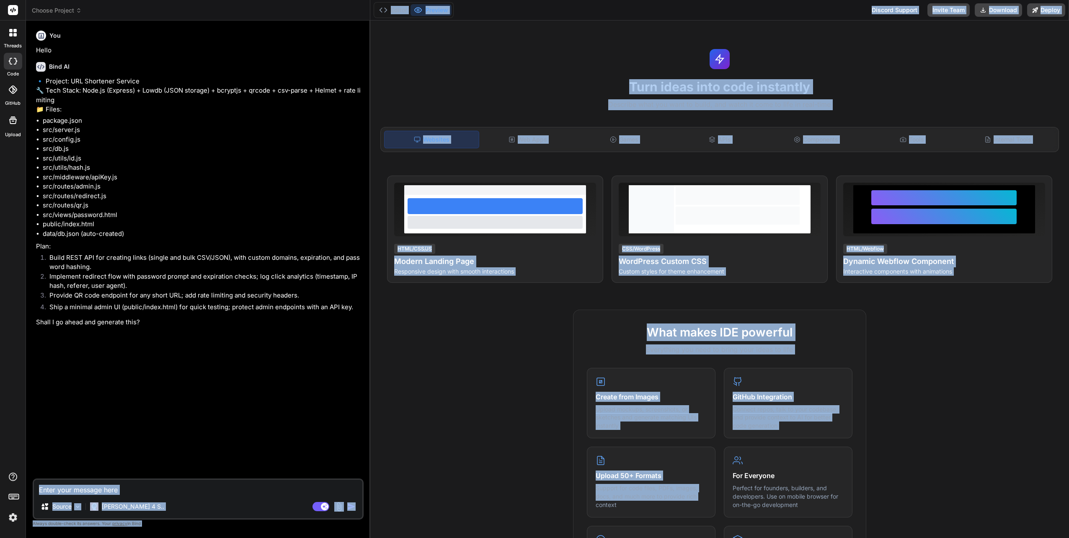
click at [153, 489] on textarea at bounding box center [198, 486] width 328 height 15
click at [242, 502] on div "Source Claude 4 S.." at bounding box center [198, 508] width 328 height 20
click at [283, 503] on div "Source Claude 4 S.." at bounding box center [198, 508] width 328 height 20
click at [60, 492] on textarea at bounding box center [198, 486] width 328 height 15
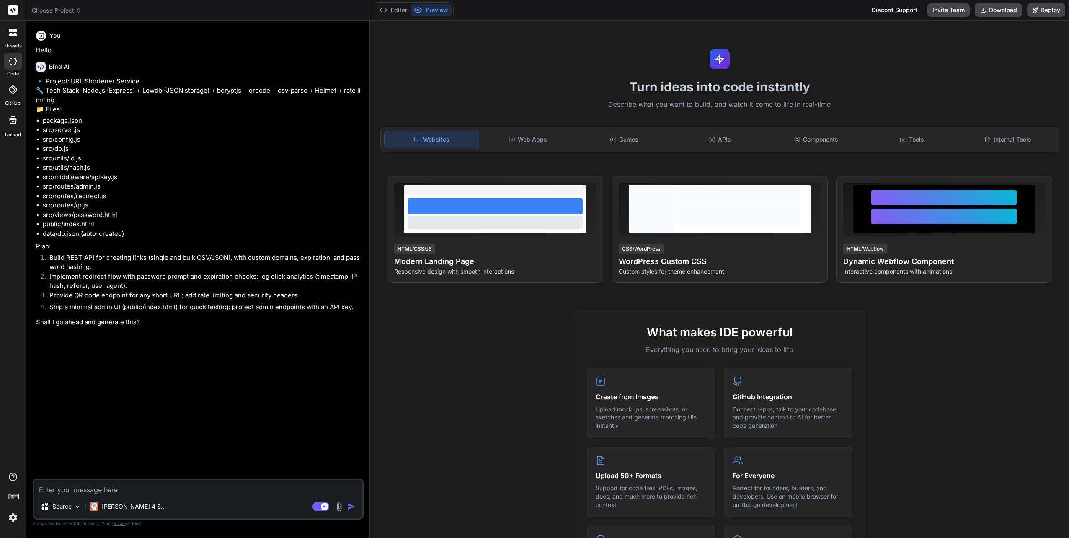
click at [136, 427] on div "You Hello Bind AI 🔹 Project: URL Shortener Service 🔧 Tech Stack: Node.js (Expre…" at bounding box center [198, 252] width 329 height 451
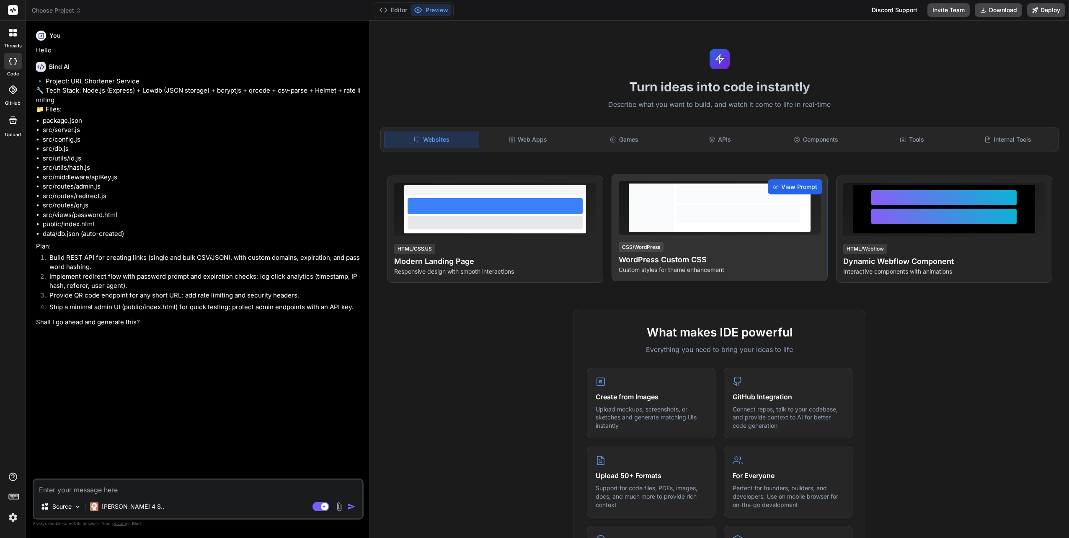
click at [791, 183] on span "View Prompt" at bounding box center [799, 187] width 36 height 8
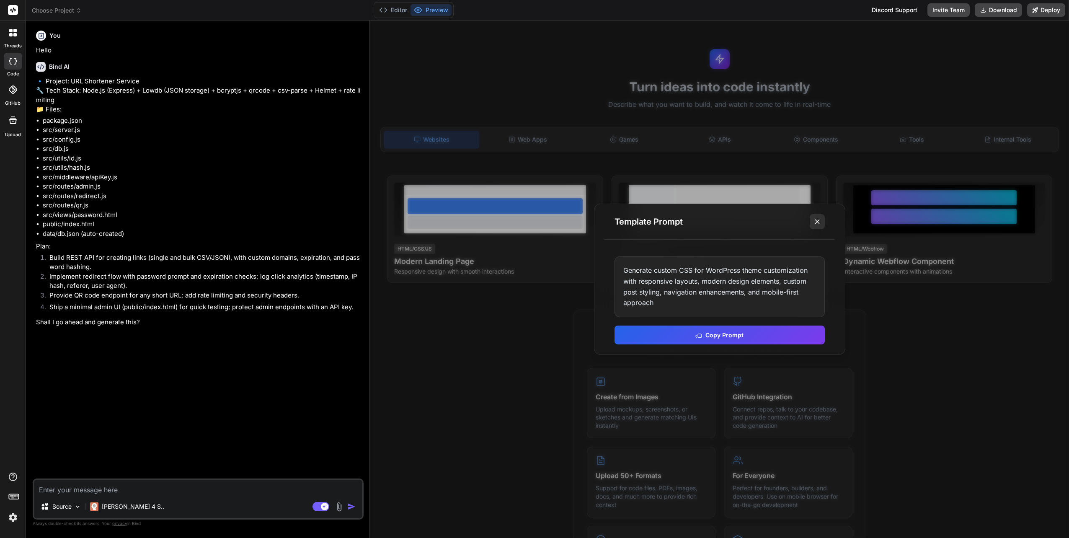
click at [817, 225] on icon at bounding box center [817, 221] width 8 height 8
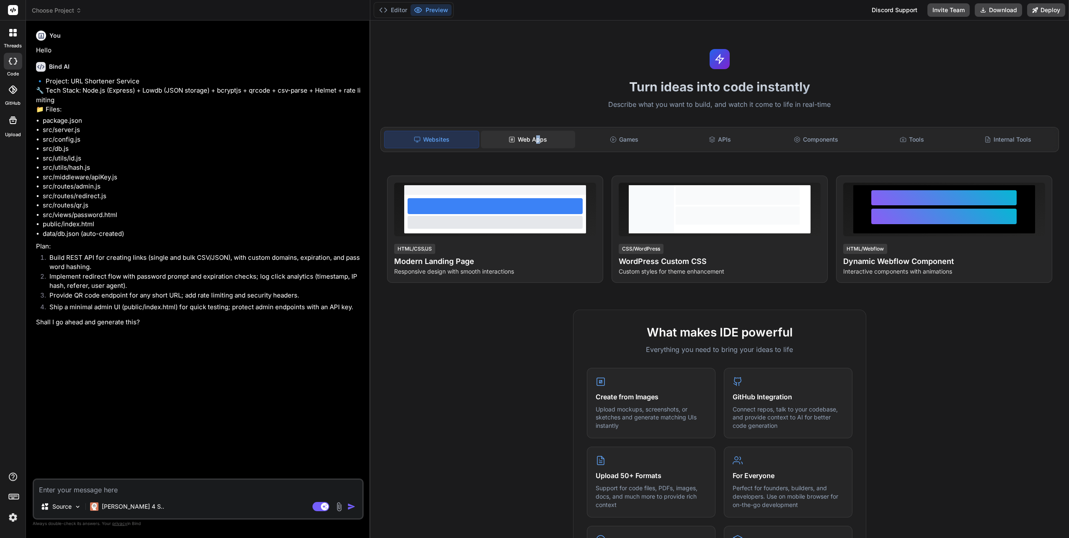
click at [537, 137] on div "Web Apps" at bounding box center [528, 140] width 94 height 18
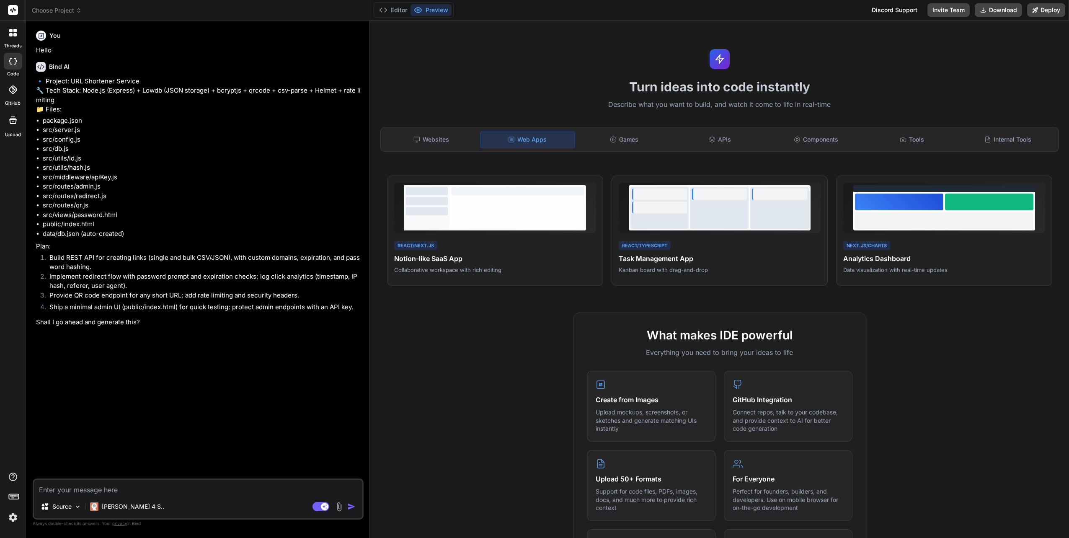
click at [11, 36] on icon at bounding box center [10, 34] width 3 height 3
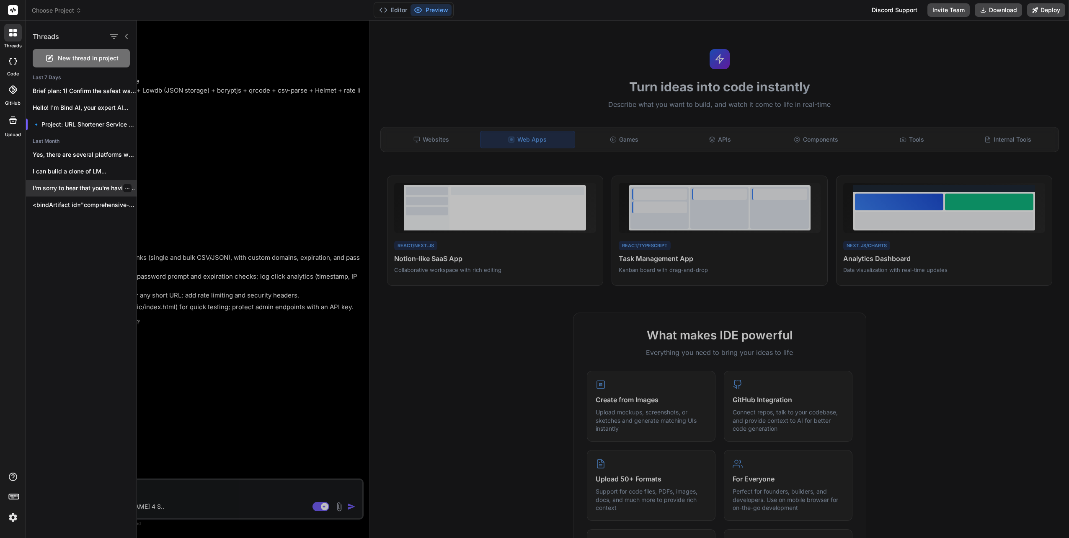
click at [125, 187] on icon "button" at bounding box center [127, 188] width 5 height 5
click at [142, 217] on div "Delete" at bounding box center [163, 221] width 82 height 17
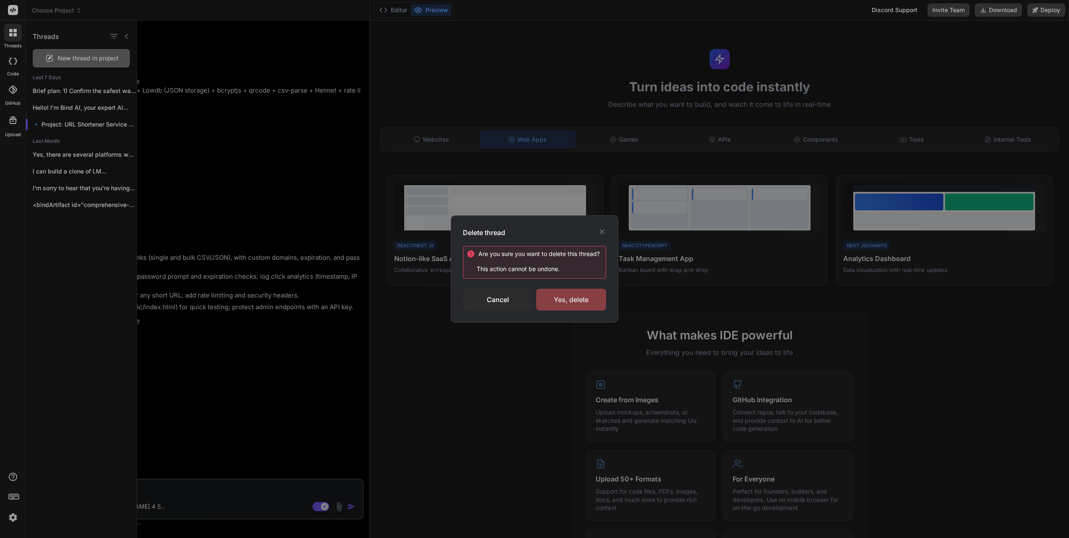
click at [578, 298] on div "Yes, delete" at bounding box center [571, 300] width 70 height 22
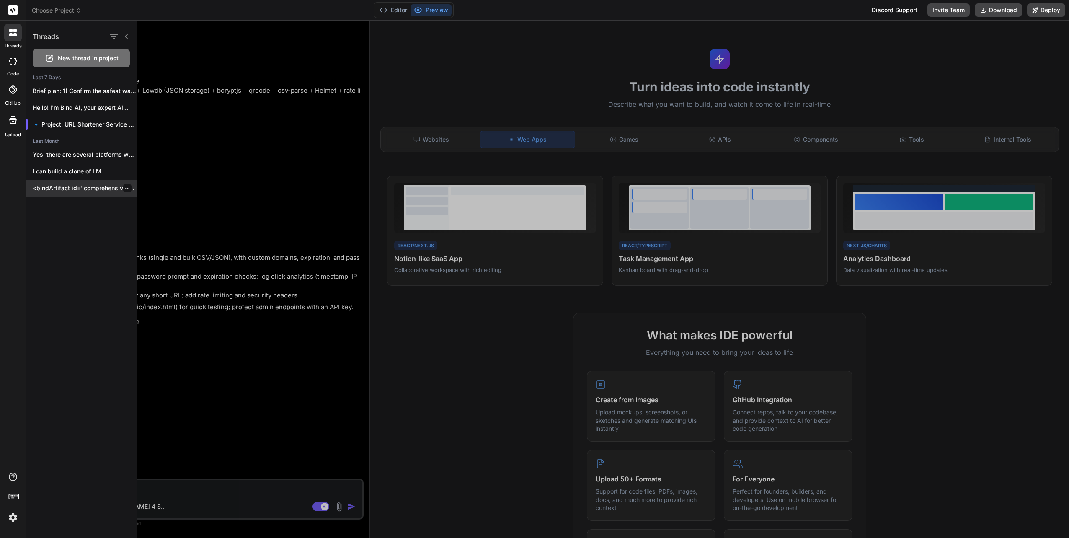
click at [105, 187] on p "<bindArtifact id="comprehensive-ai-platform" title="Comprehensive AI Platform w…" at bounding box center [85, 188] width 104 height 8
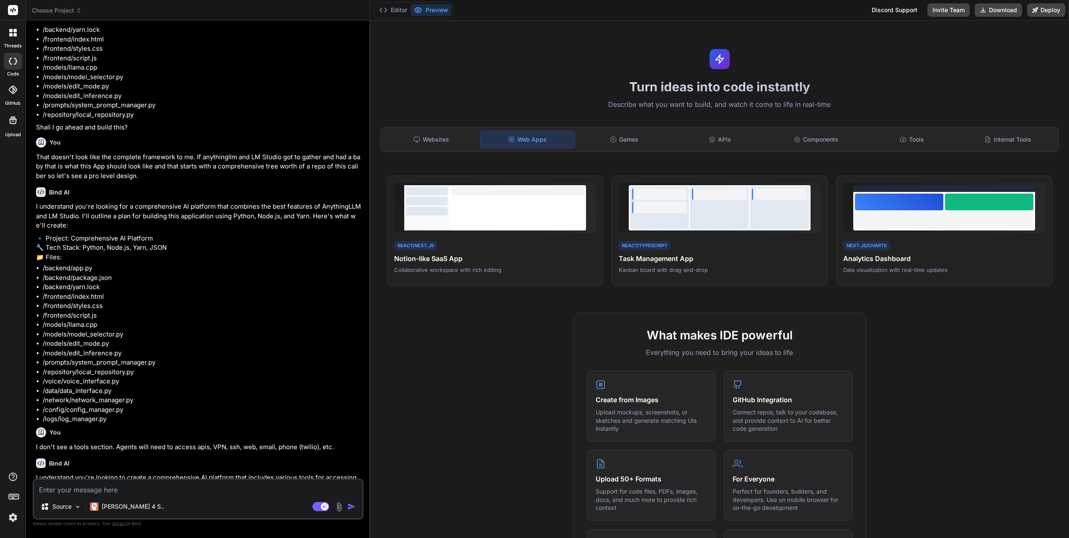
scroll to position [209, 0]
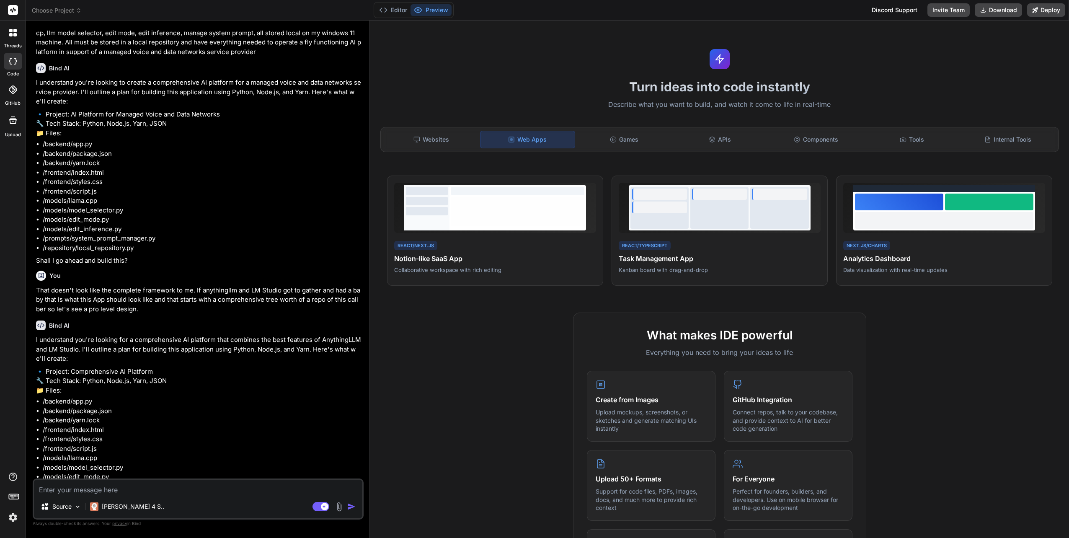
click at [10, 36] on icon at bounding box center [10, 34] width 3 height 3
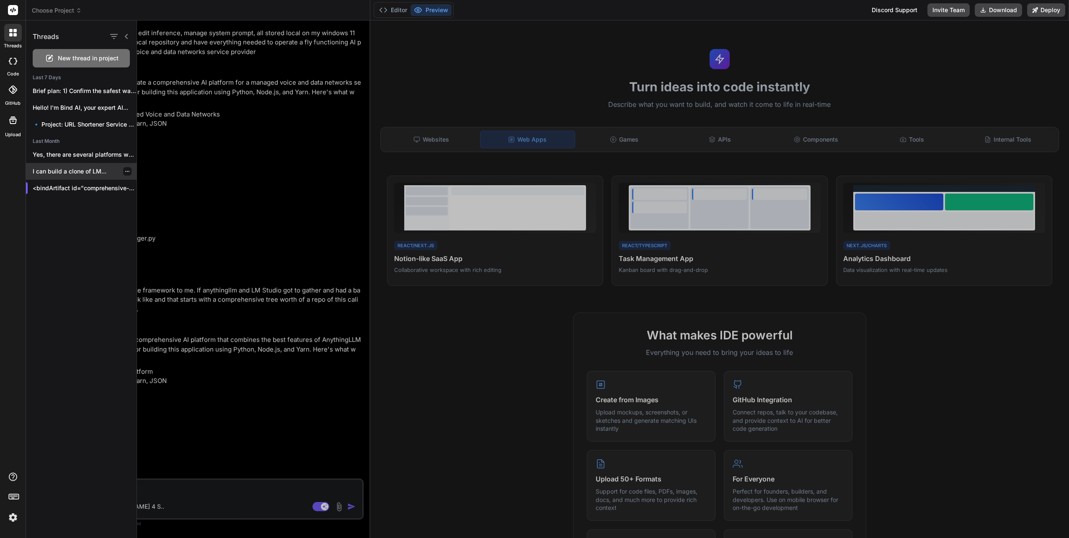
click at [71, 171] on p "I can build a clone of LM..." at bounding box center [85, 171] width 104 height 8
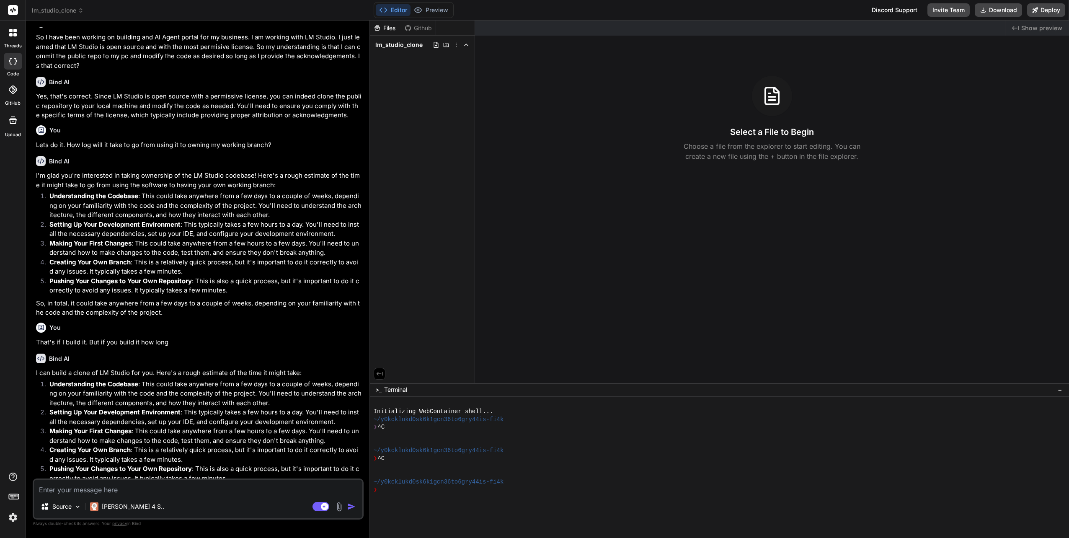
scroll to position [0, 0]
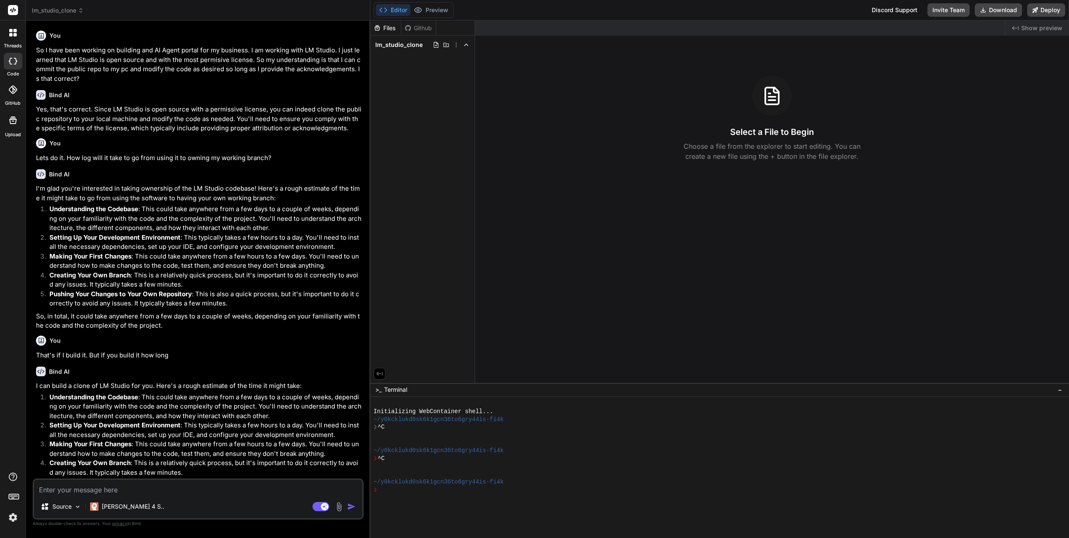
click at [10, 33] on icon at bounding box center [13, 33] width 8 height 8
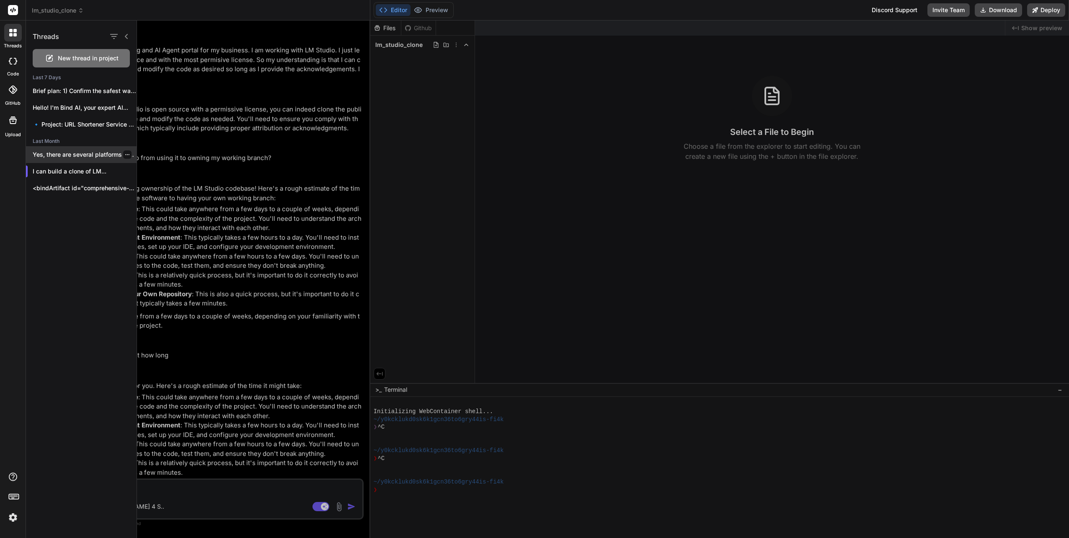
click at [62, 153] on p "Yes, there are several platforms where tools..." at bounding box center [85, 154] width 104 height 8
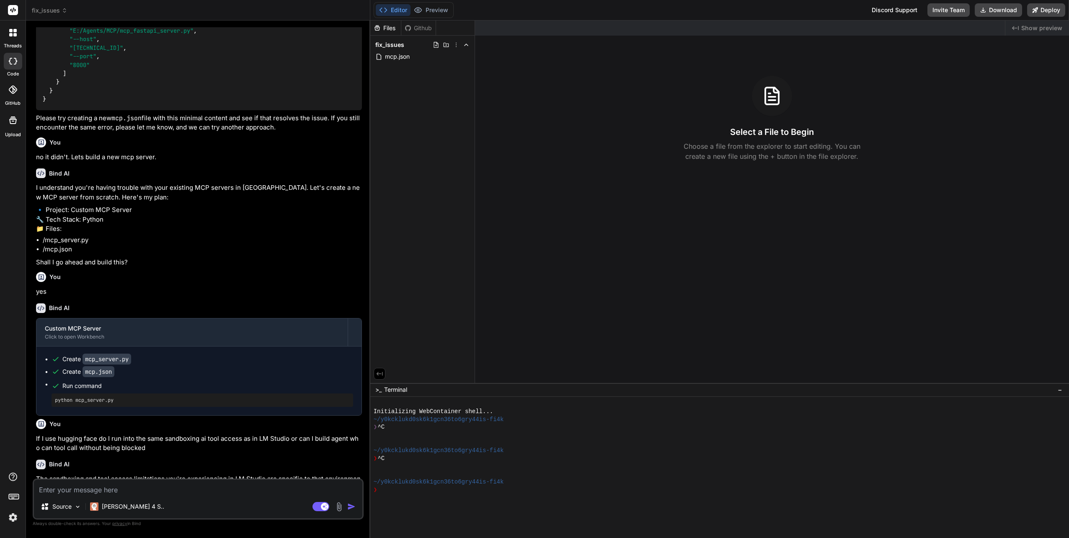
scroll to position [146, 0]
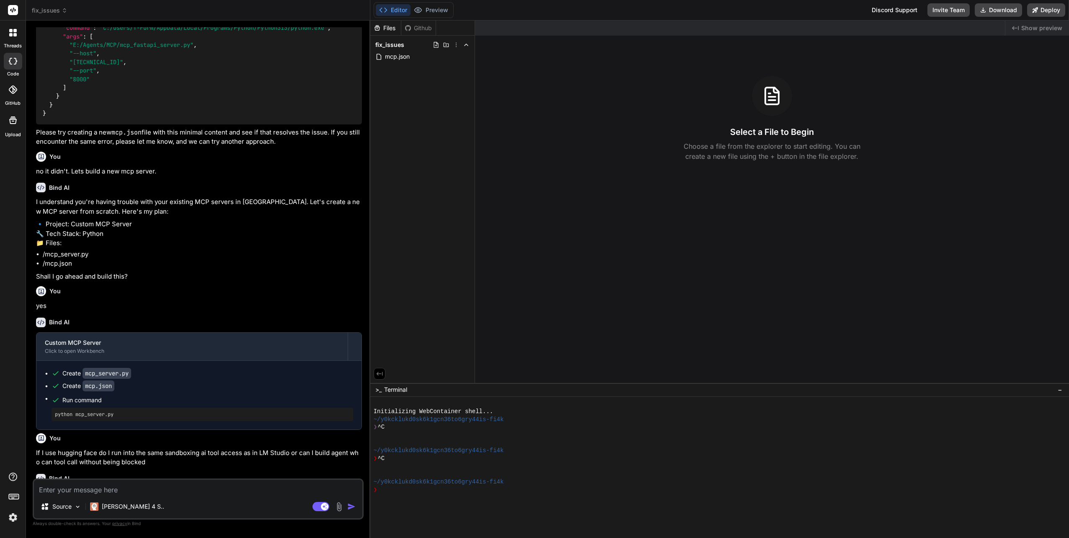
click at [15, 33] on icon at bounding box center [14, 34] width 3 height 3
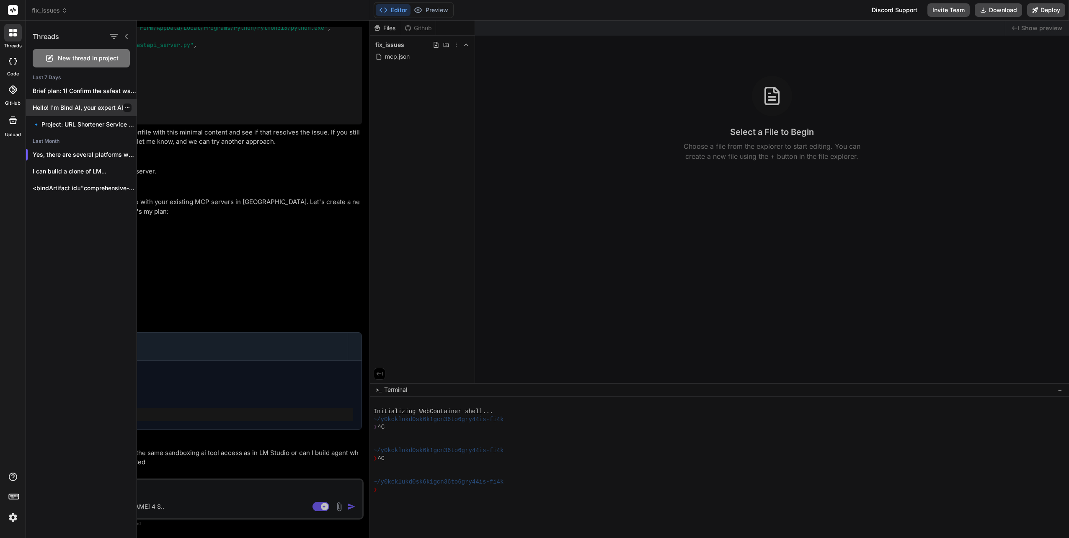
click at [75, 107] on p "Hello! I'm Bind AI, your expert AI..." at bounding box center [85, 107] width 104 height 8
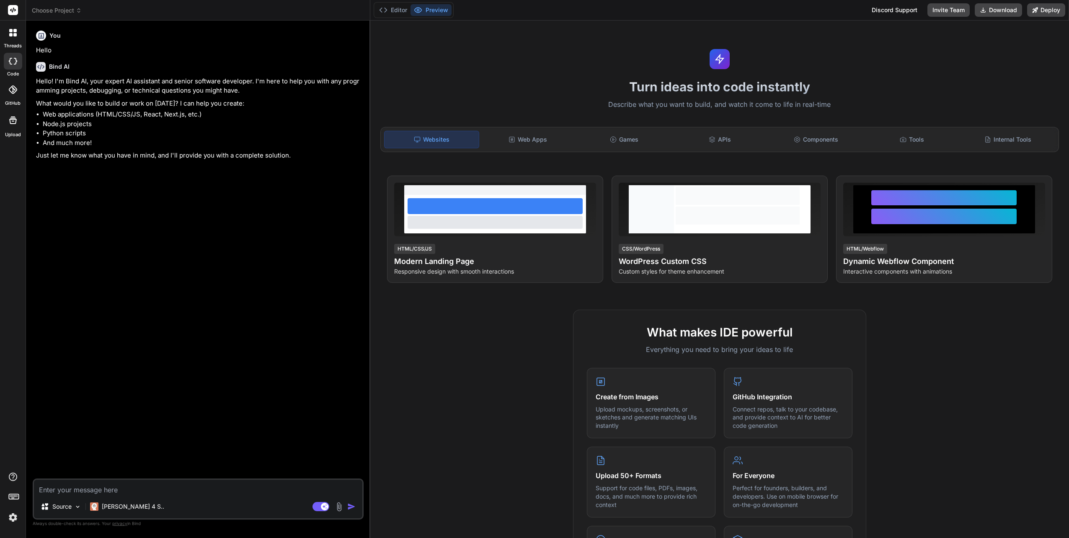
click at [9, 36] on icon at bounding box center [13, 33] width 8 height 8
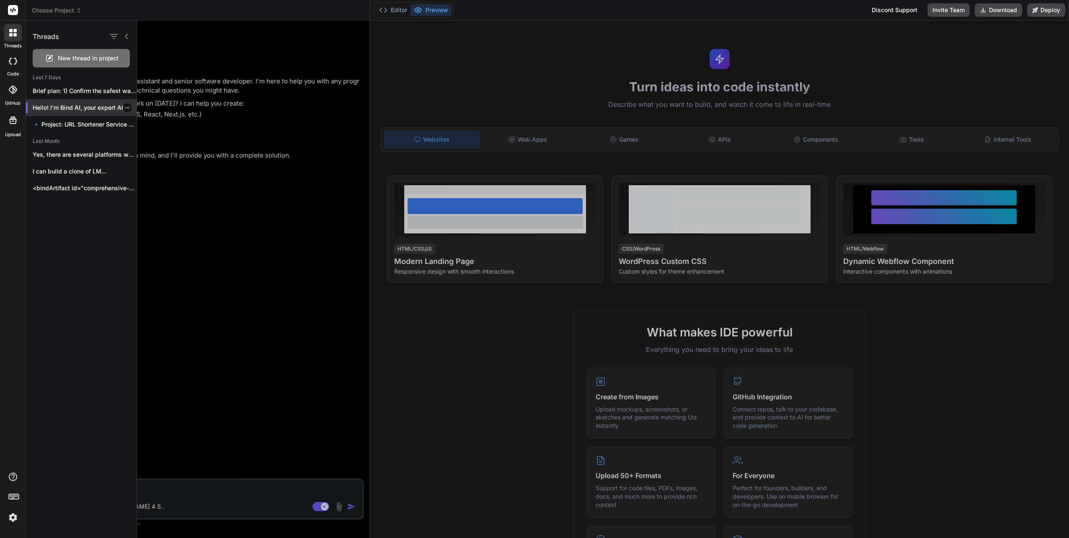
click at [125, 106] on icon "button" at bounding box center [127, 107] width 5 height 5
click at [145, 139] on span "Delete" at bounding box center [147, 141] width 18 height 8
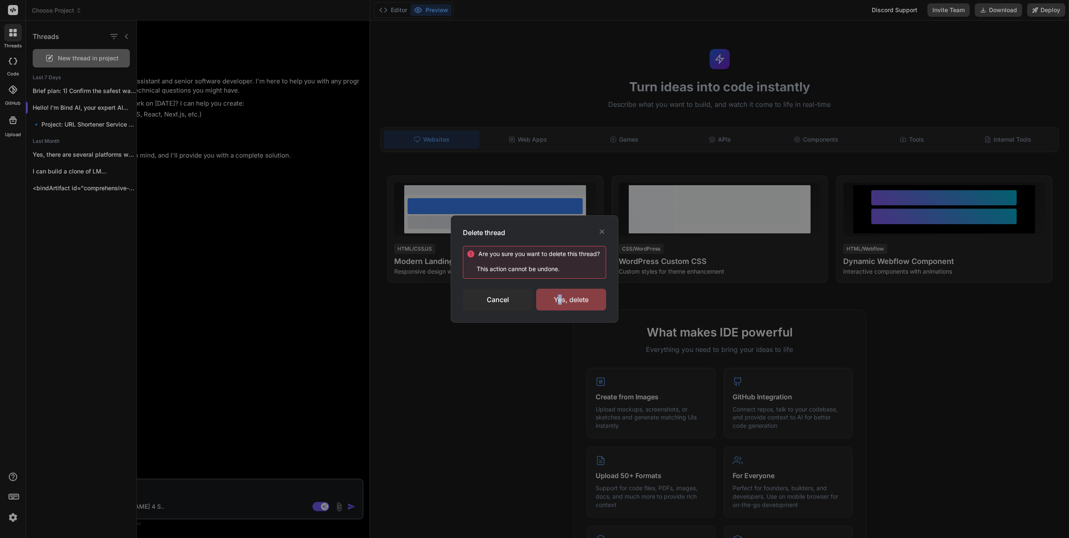
click at [558, 299] on div "Yes, delete" at bounding box center [571, 300] width 70 height 22
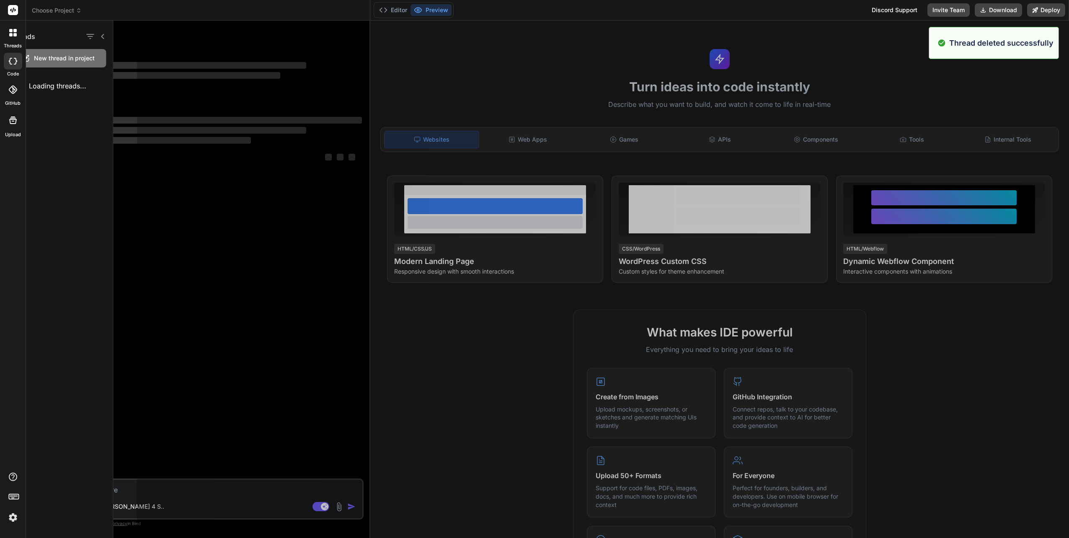
scroll to position [23, 0]
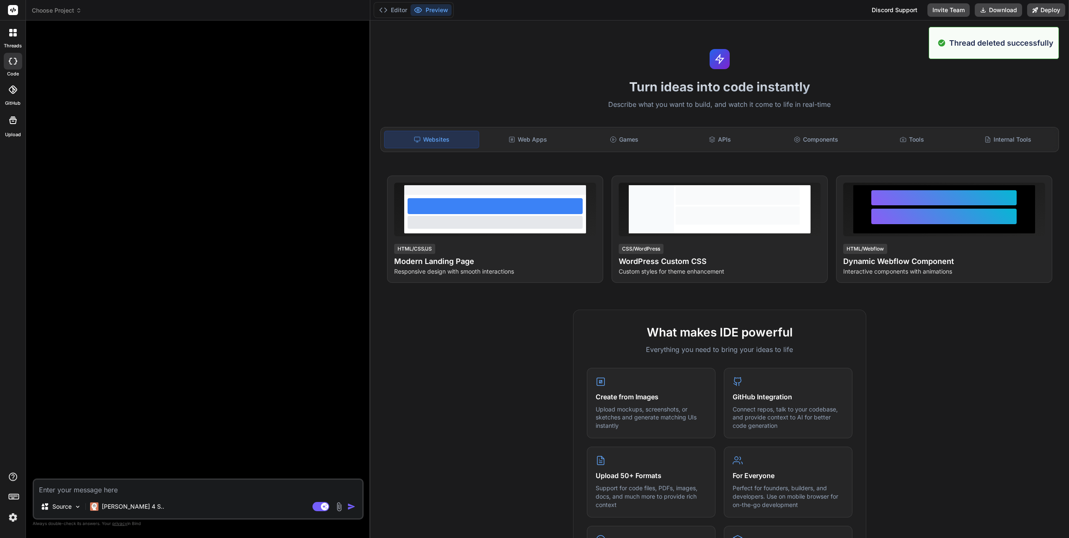
click at [10, 34] on icon at bounding box center [10, 34] width 3 height 3
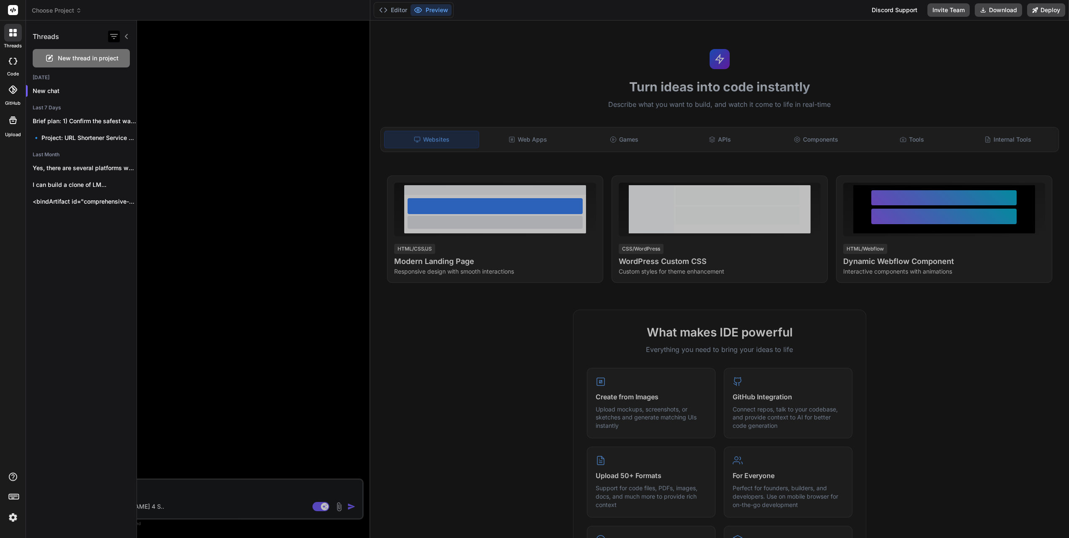
click at [113, 37] on icon "button" at bounding box center [114, 36] width 10 height 10
click at [97, 258] on div "Threads New thread in project Today New chat Last 7 Days Brief plan: 1) Confirm…" at bounding box center [81, 279] width 111 height 517
click at [51, 10] on span "Choose Project" at bounding box center [57, 10] width 50 height 8
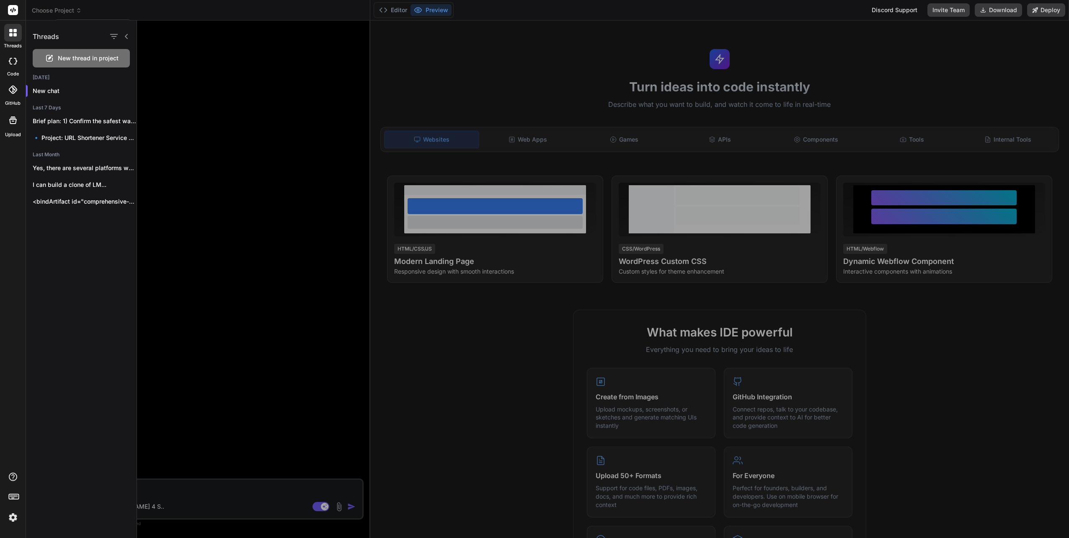
click at [75, 12] on div at bounding box center [534, 269] width 1069 height 538
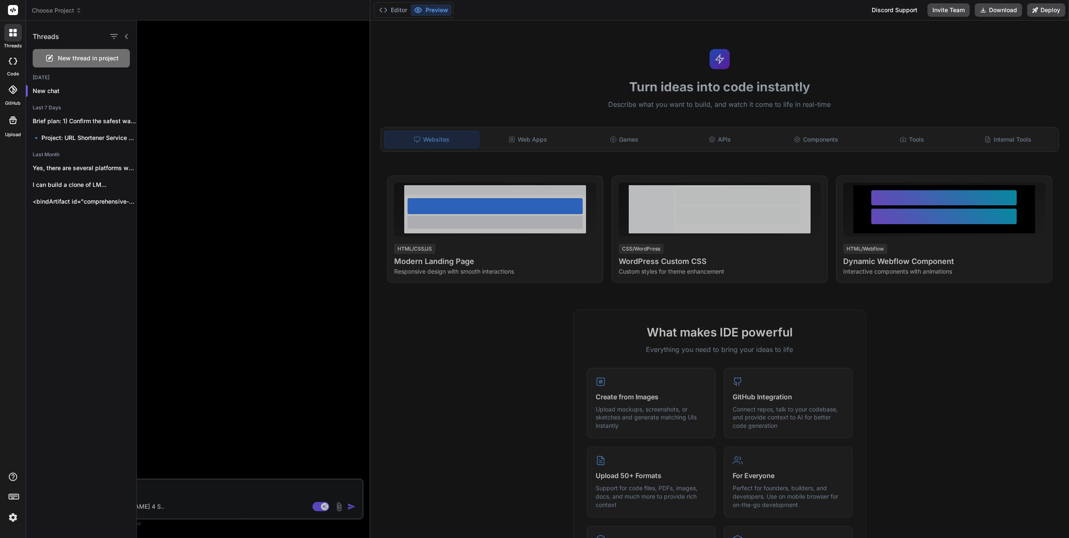
click at [76, 12] on icon at bounding box center [79, 11] width 6 height 6
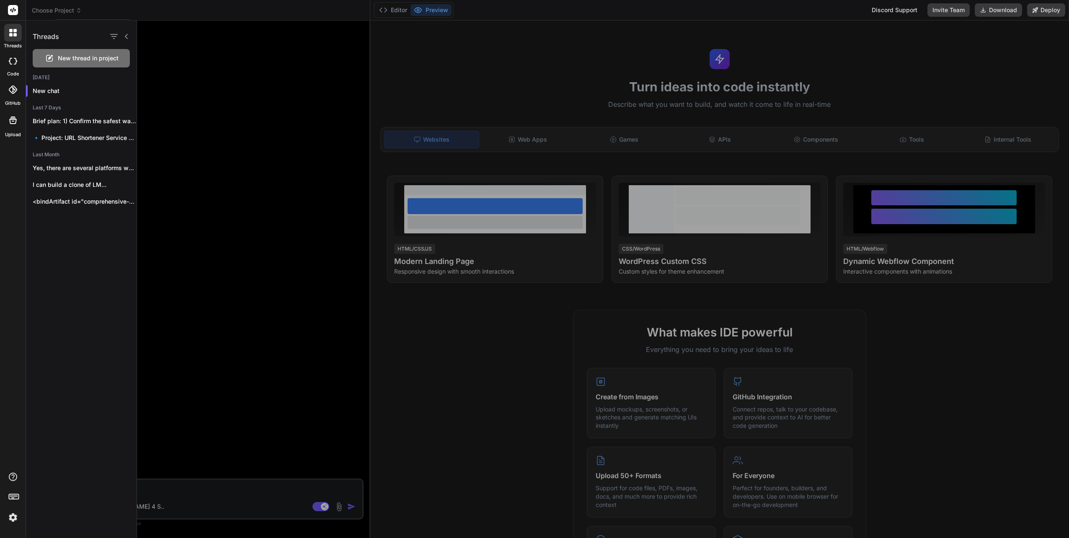
click at [76, 12] on div at bounding box center [534, 269] width 1069 height 538
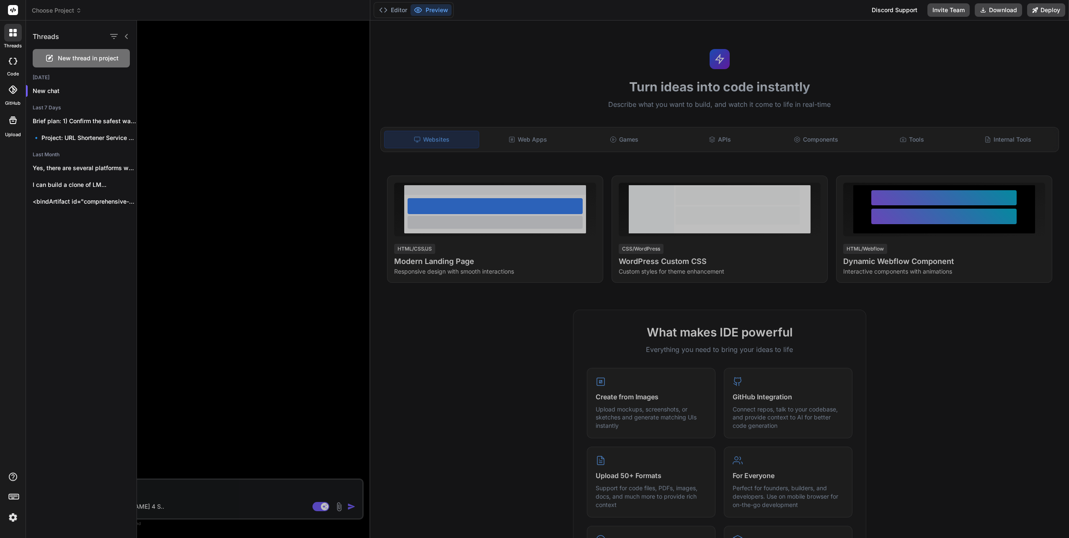
click at [50, 9] on span "Choose Project" at bounding box center [57, 10] width 50 height 8
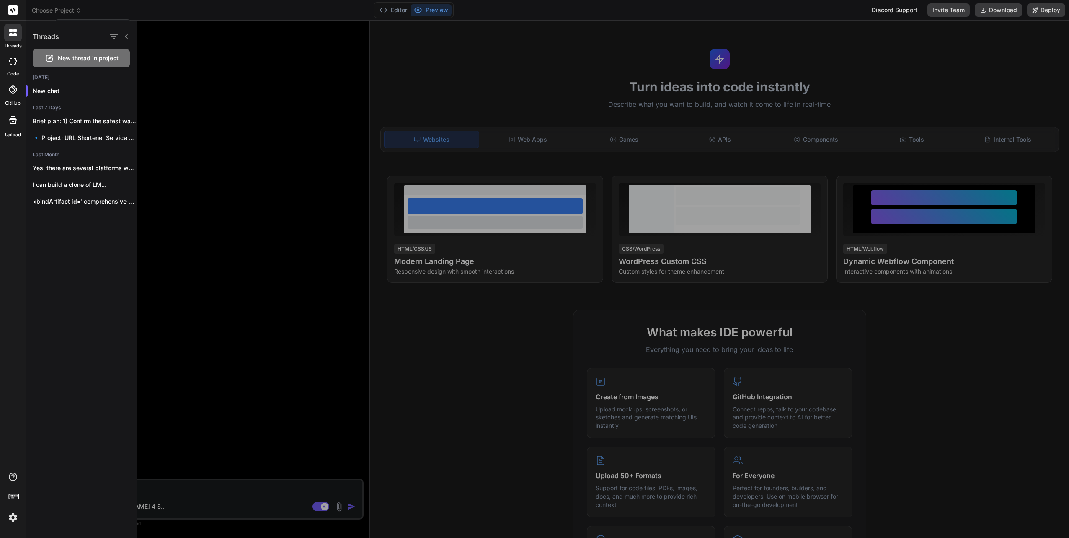
click at [50, 9] on div at bounding box center [534, 269] width 1069 height 538
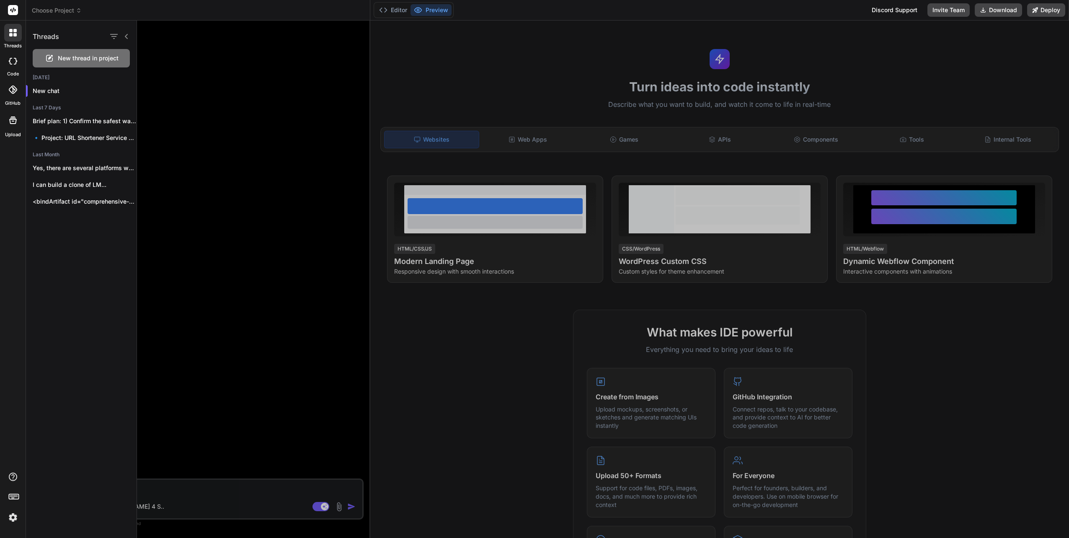
click at [340, 508] on div at bounding box center [603, 279] width 932 height 517
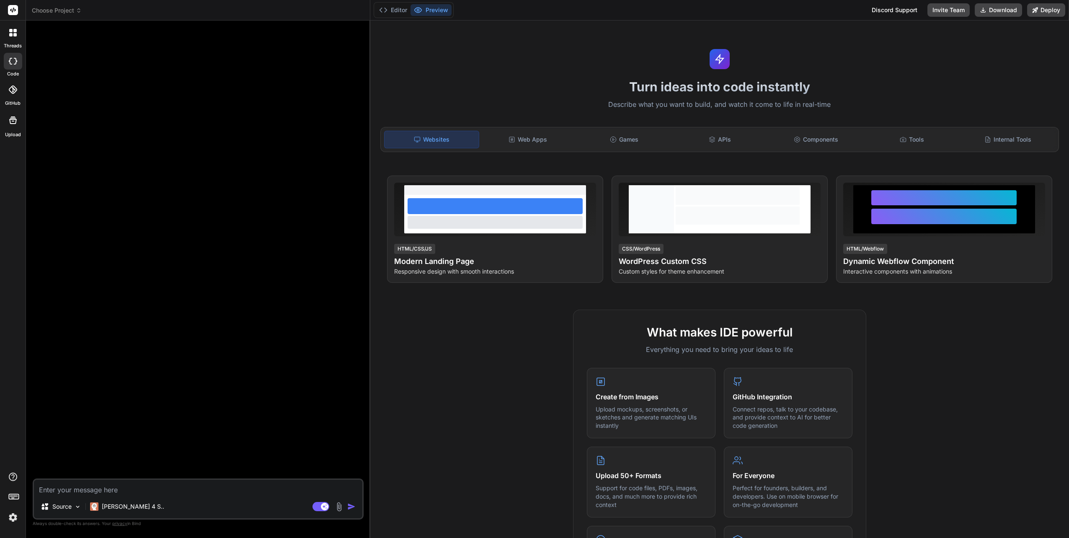
click at [339, 508] on img at bounding box center [339, 507] width 10 height 10
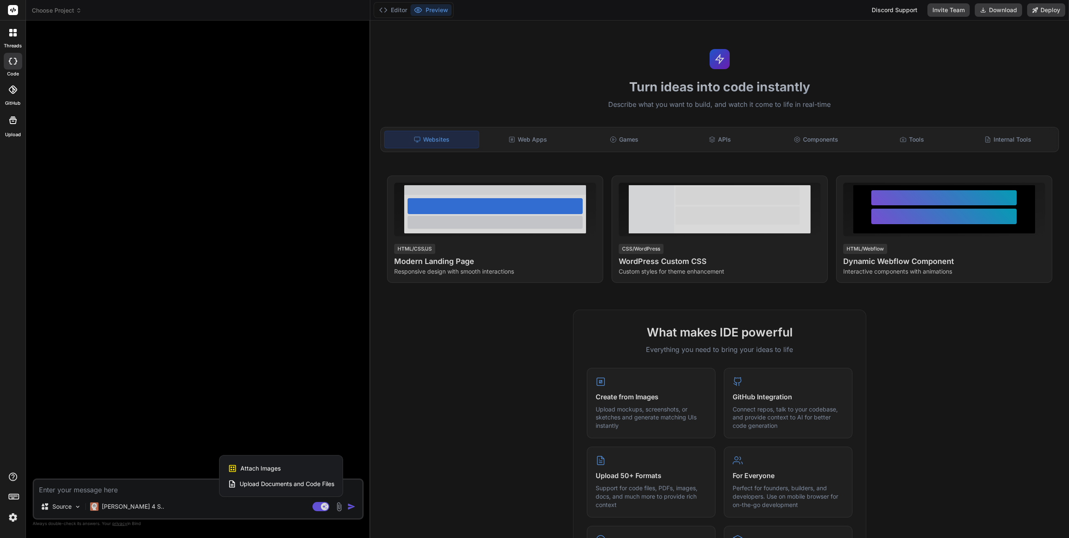
click at [266, 508] on div at bounding box center [534, 269] width 1069 height 538
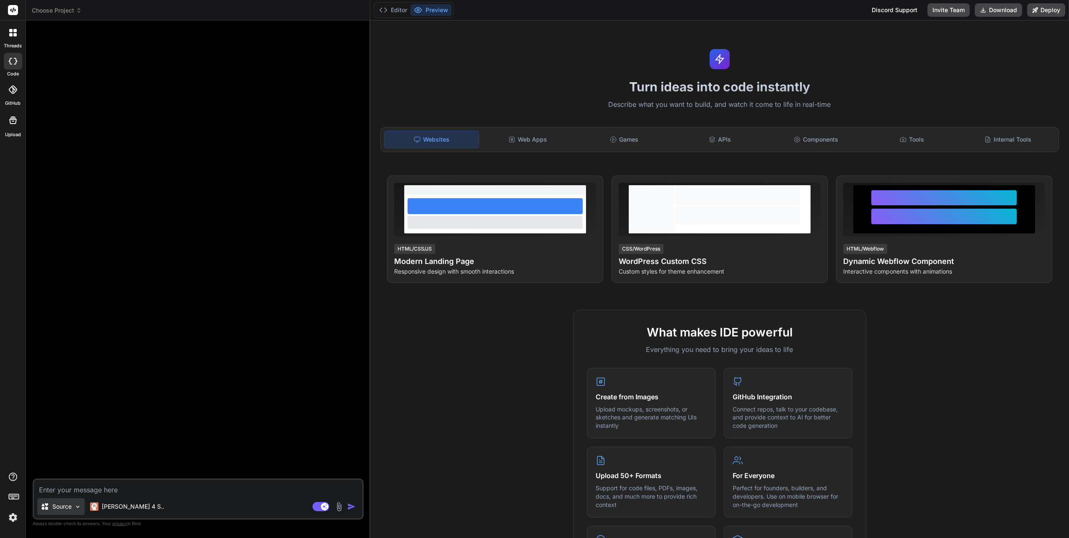
click at [77, 506] on img at bounding box center [77, 506] width 7 height 7
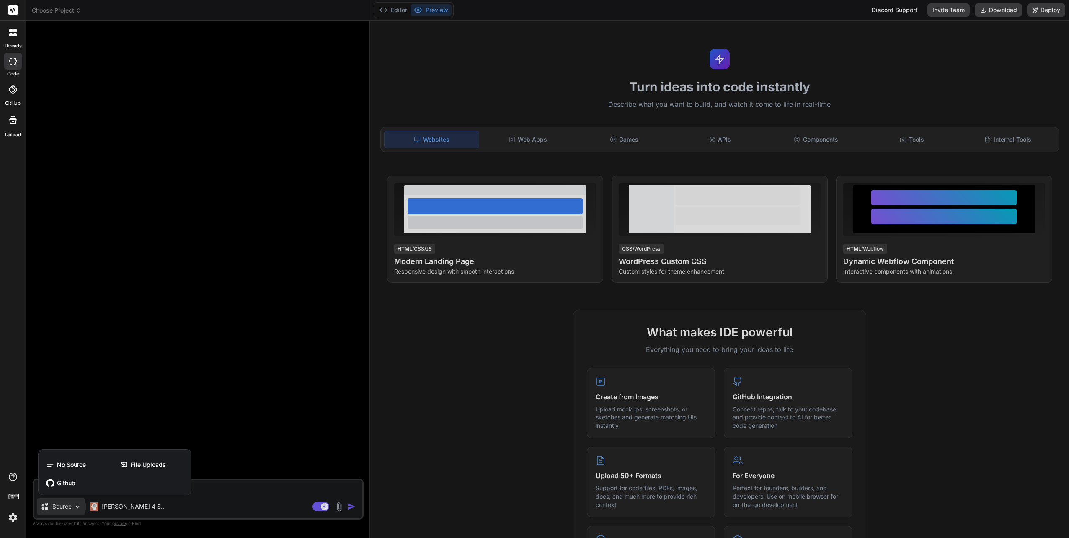
click at [213, 508] on div at bounding box center [534, 269] width 1069 height 538
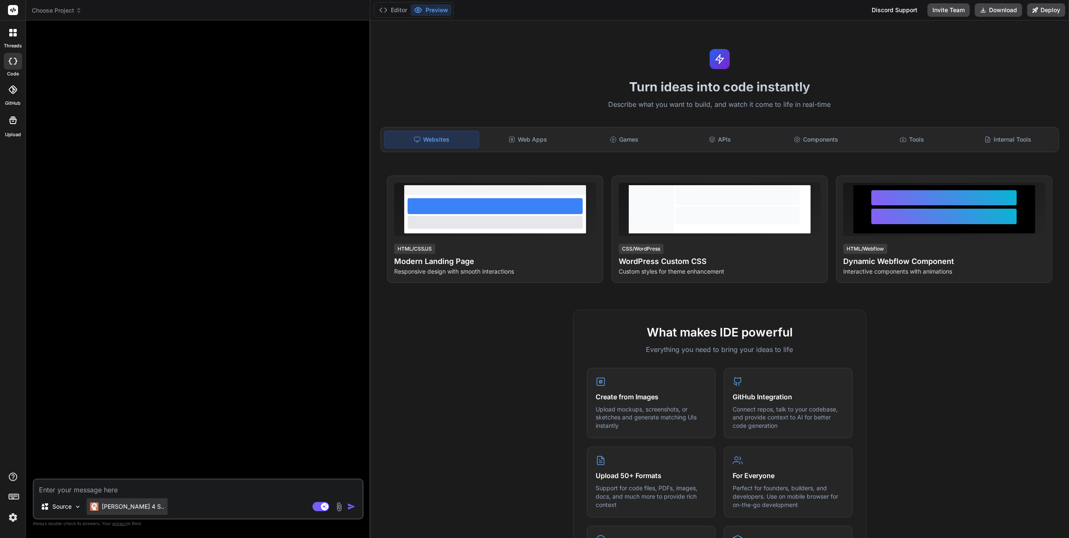
click at [104, 502] on p "Claude 4 S.." at bounding box center [133, 506] width 62 height 8
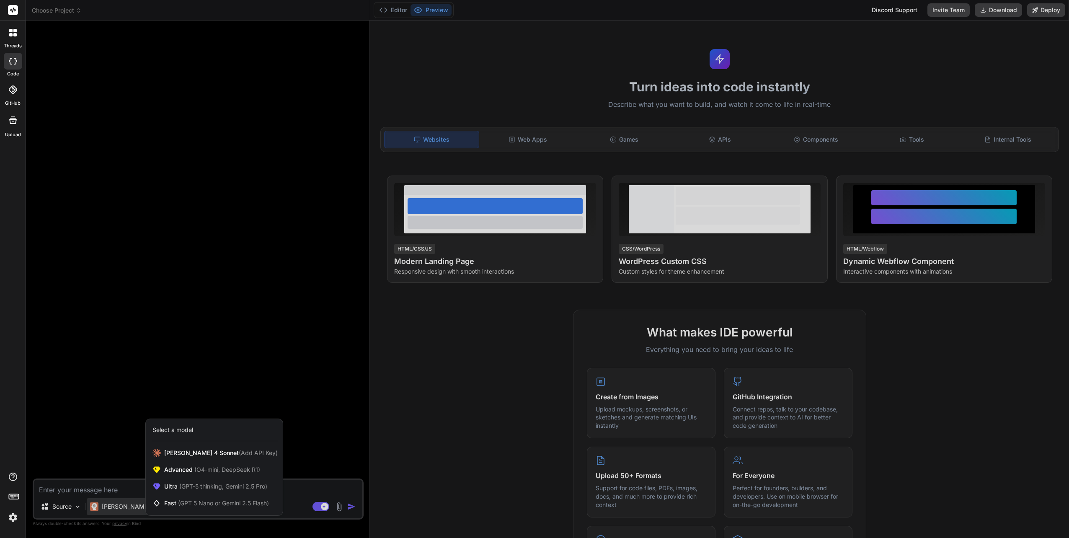
click at [296, 512] on div at bounding box center [534, 269] width 1069 height 538
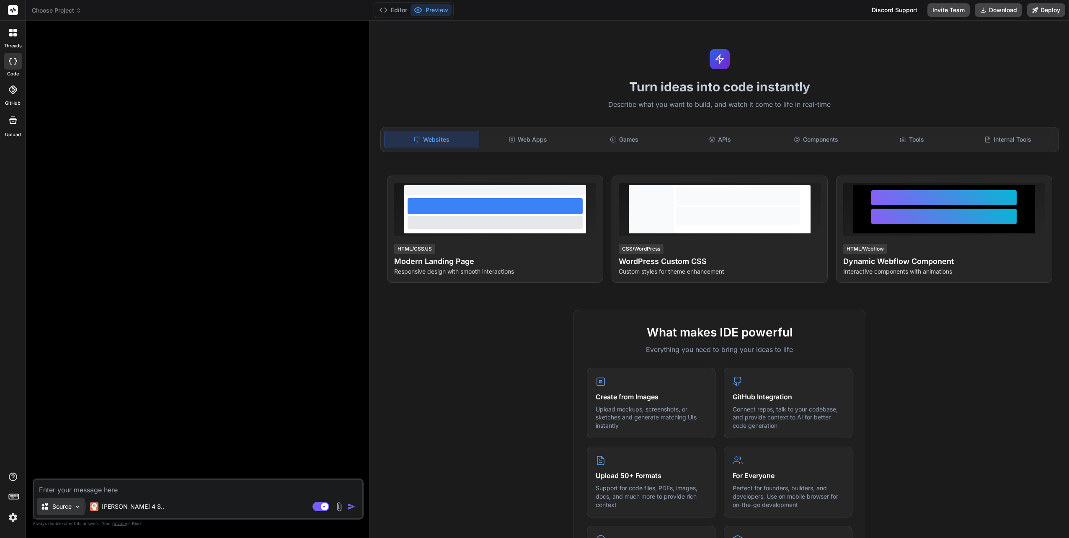
click at [80, 505] on img at bounding box center [77, 506] width 7 height 7
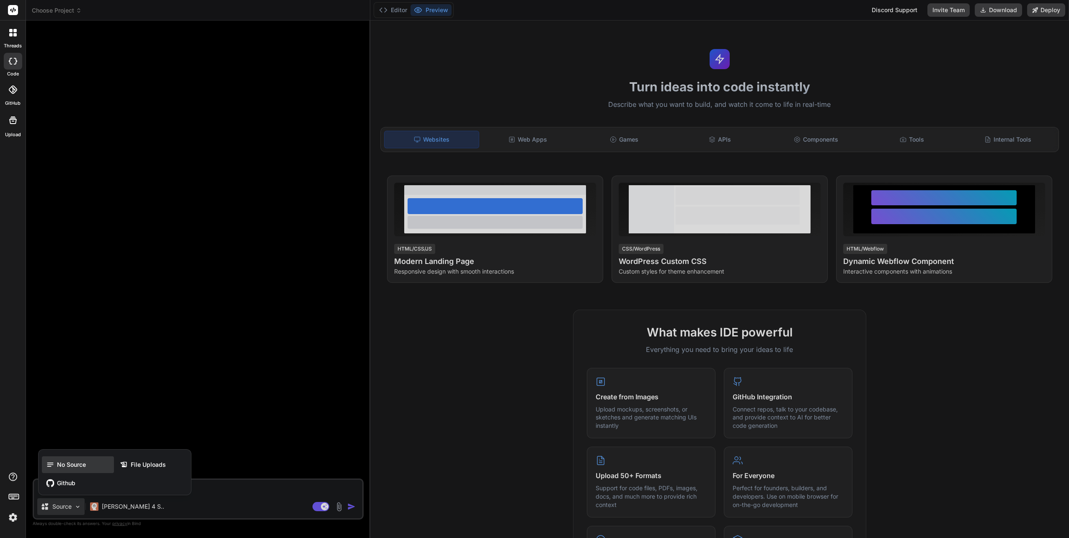
click at [67, 467] on span "No Source" at bounding box center [71, 464] width 29 height 8
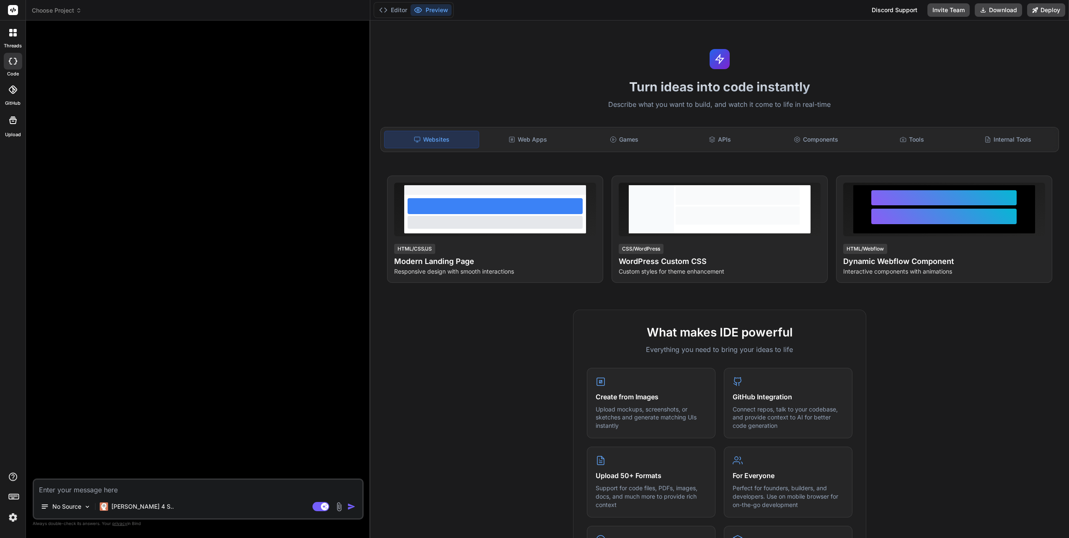
click at [339, 507] on img at bounding box center [339, 507] width 10 height 10
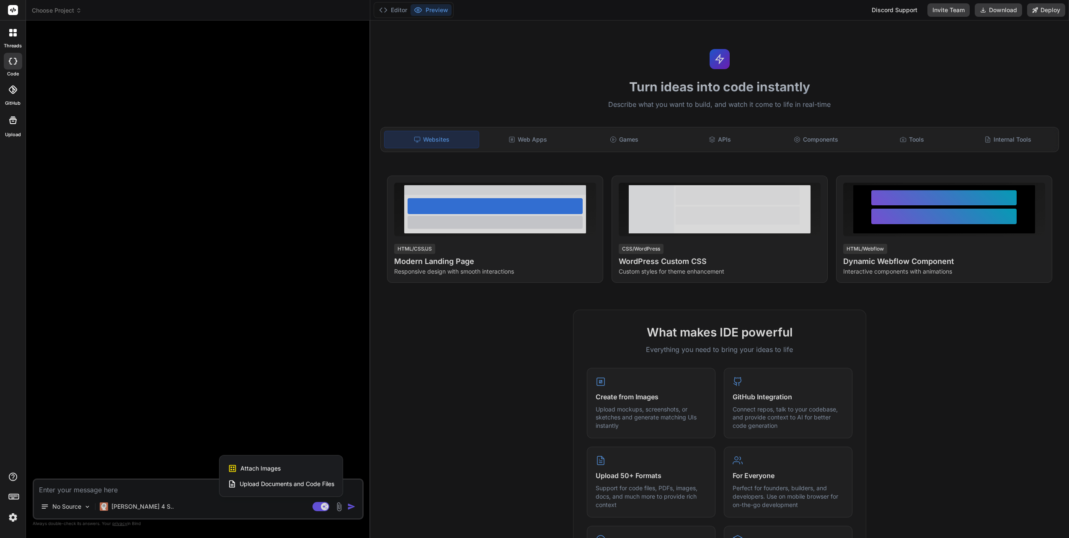
click at [193, 492] on div at bounding box center [534, 269] width 1069 height 538
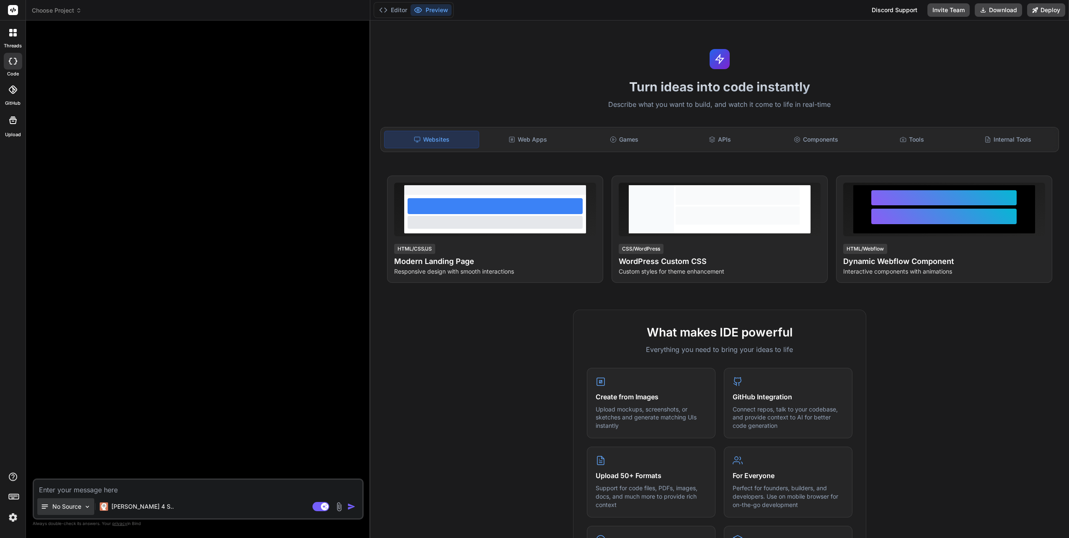
click at [79, 506] on p "No Source" at bounding box center [66, 506] width 29 height 8
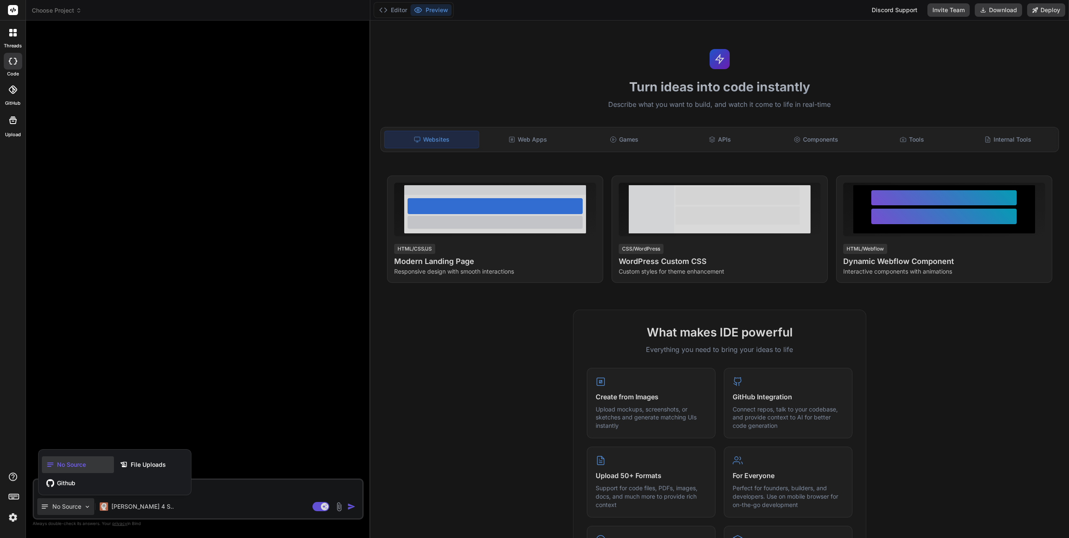
drag, startPoint x: 17, startPoint y: 42, endPoint x: 10, endPoint y: 37, distance: 8.3
click at [12, 33] on icon at bounding box center [13, 33] width 8 height 8
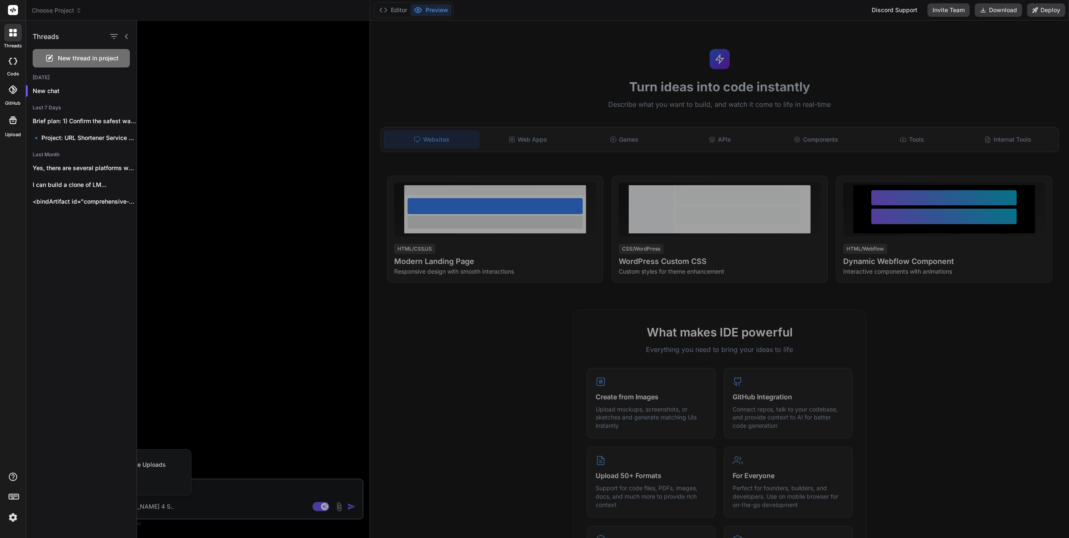
click at [12, 33] on icon at bounding box center [10, 34] width 3 height 3
click at [11, 8] on rect at bounding box center [13, 10] width 10 height 10
click at [14, 35] on icon at bounding box center [14, 34] width 3 height 3
click at [48, 304] on div "Threads New thread in project Today New chat Last 7 Days Brief plan: 1) Confirm…" at bounding box center [81, 279] width 111 height 517
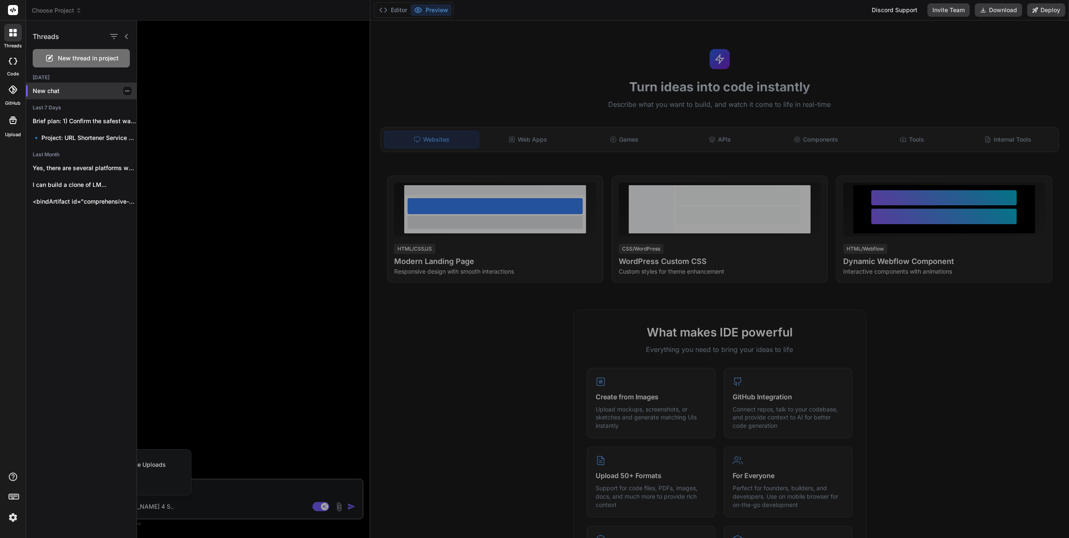
click at [62, 90] on p "New chat" at bounding box center [85, 91] width 104 height 8
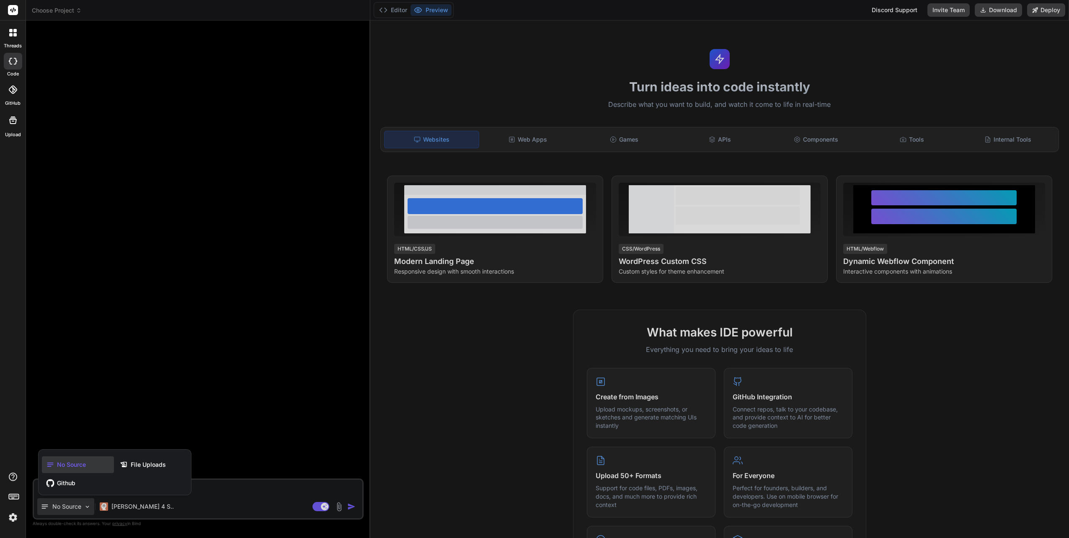
click at [235, 414] on div at bounding box center [534, 269] width 1069 height 538
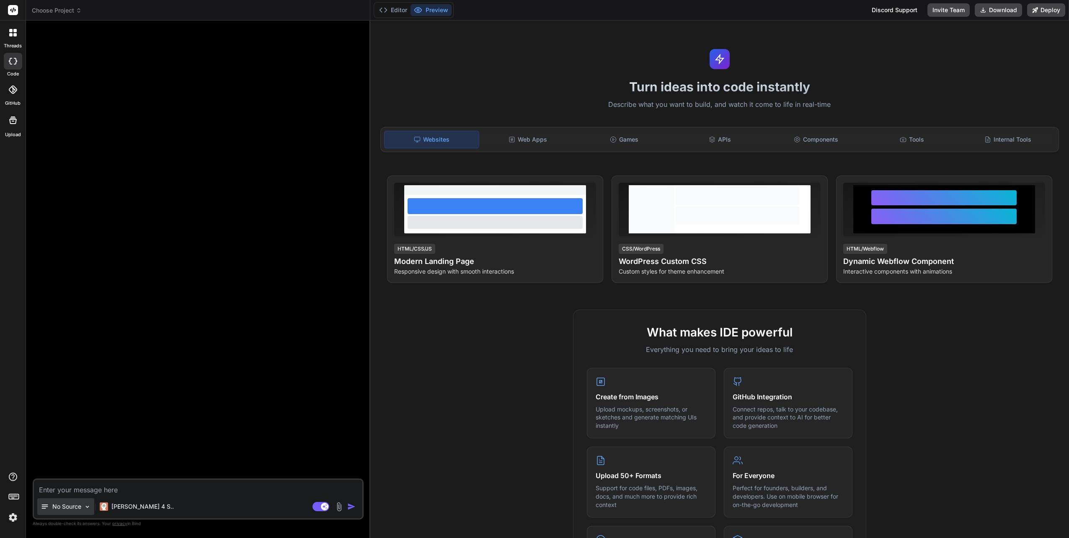
click at [90, 506] on img at bounding box center [87, 506] width 7 height 7
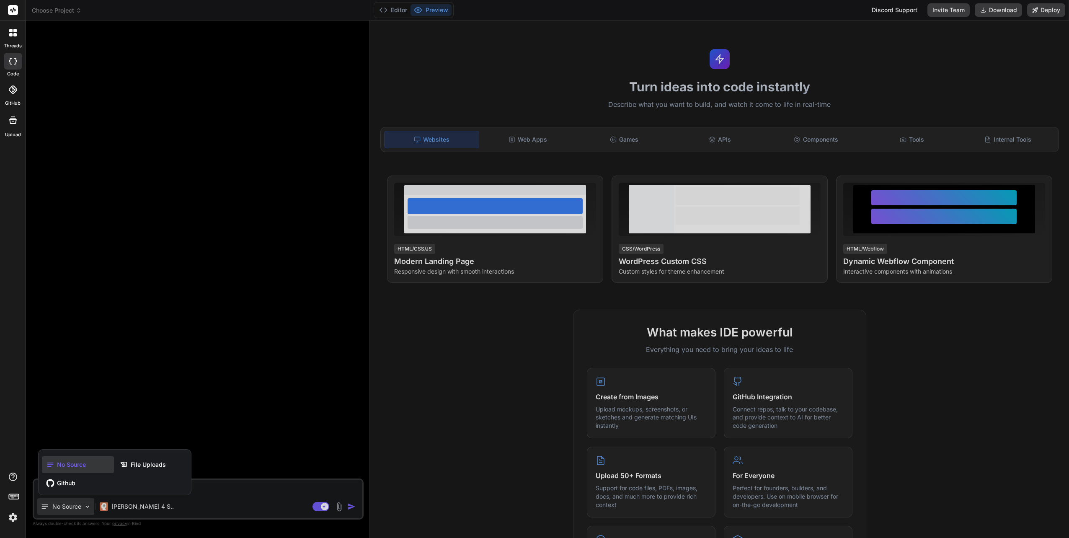
click at [186, 512] on div at bounding box center [534, 269] width 1069 height 538
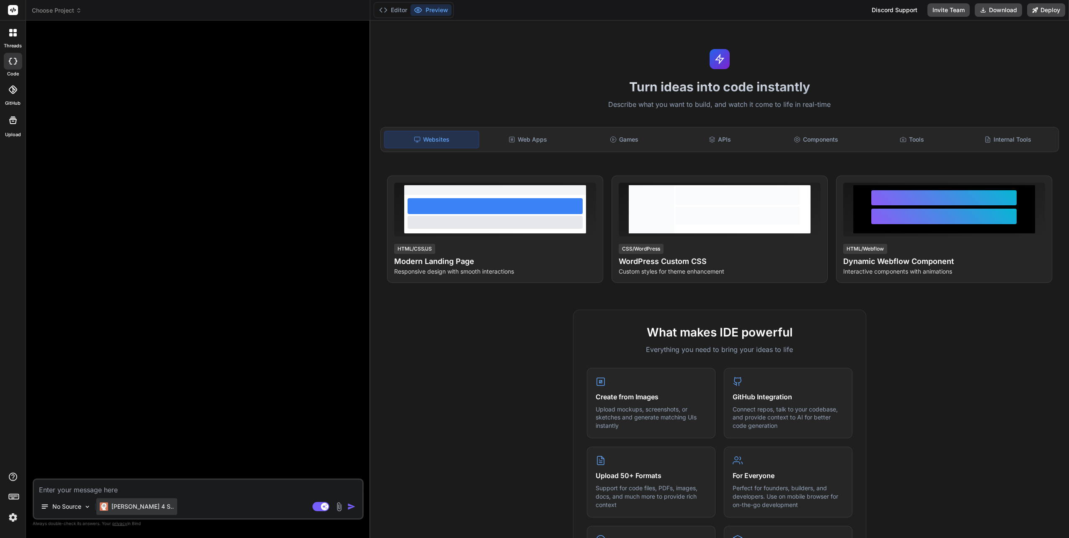
click at [111, 505] on p "Claude 4 S.." at bounding box center [142, 506] width 62 height 8
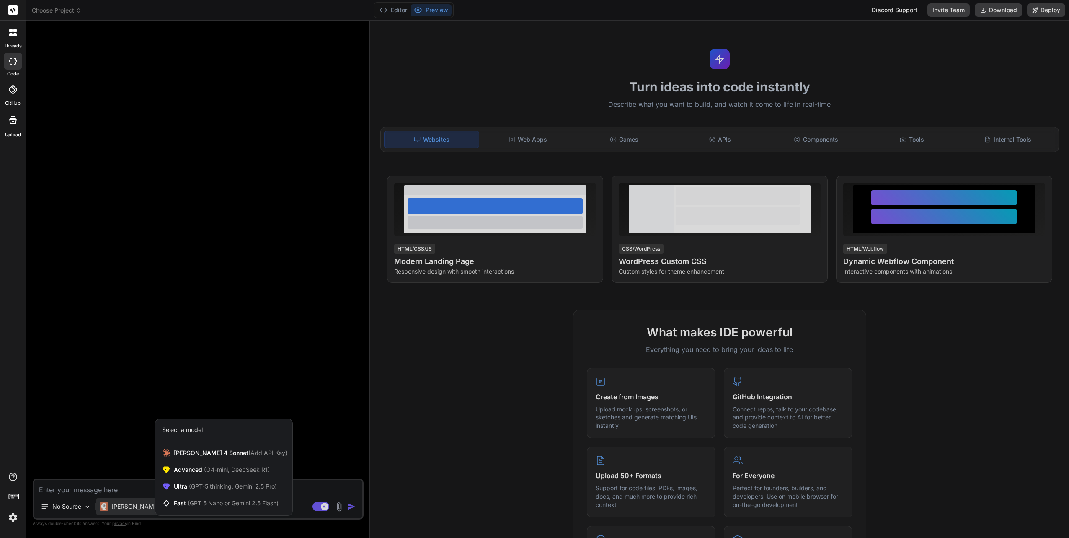
click at [186, 529] on div at bounding box center [534, 269] width 1069 height 538
type textarea "x"
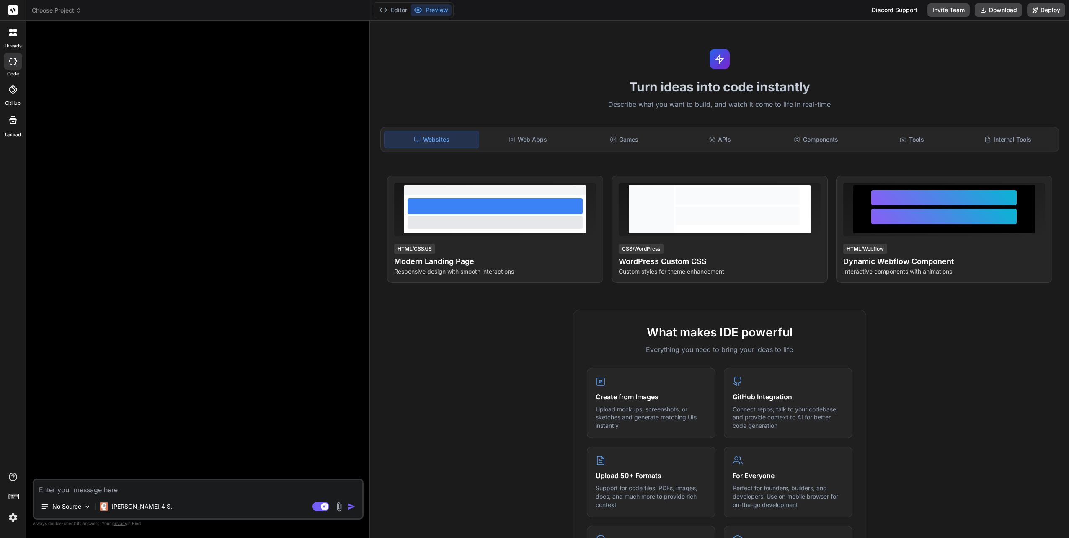
click at [15, 519] on img at bounding box center [13, 517] width 14 height 14
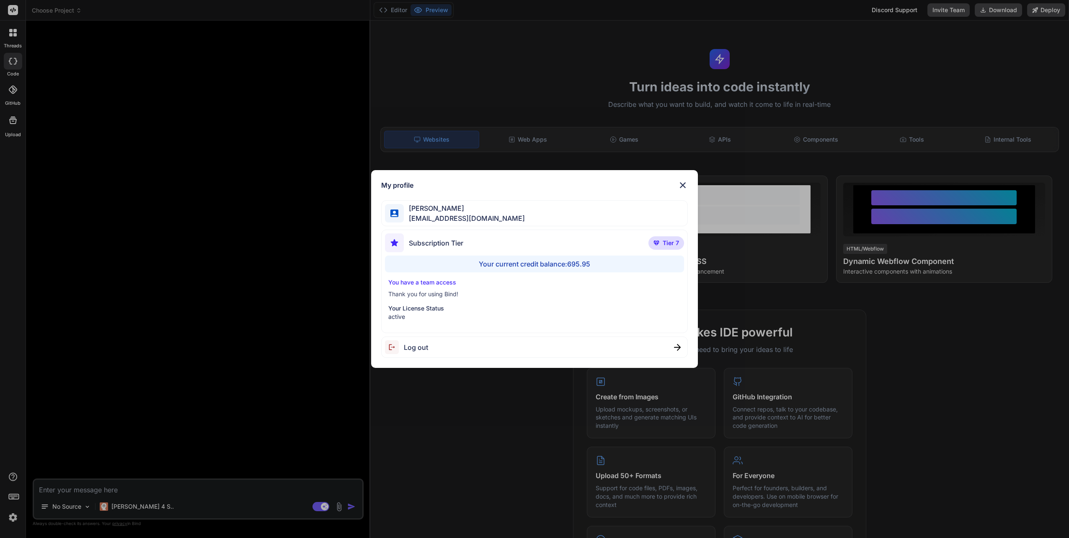
click at [686, 183] on img at bounding box center [683, 185] width 10 height 10
